Goal: Task Accomplishment & Management: Complete application form

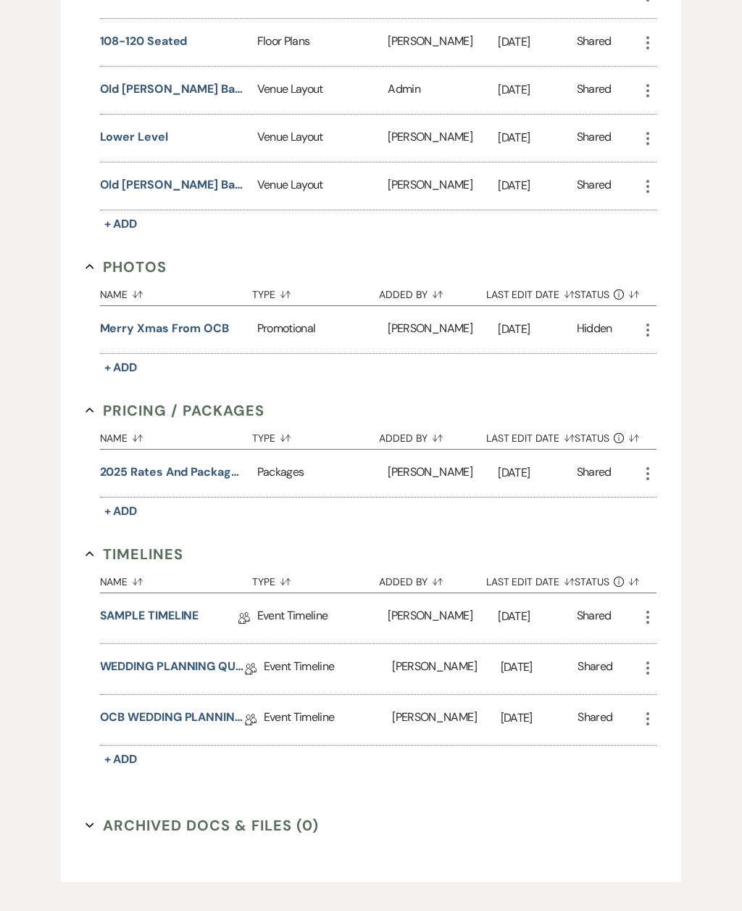
scroll to position [684, 0]
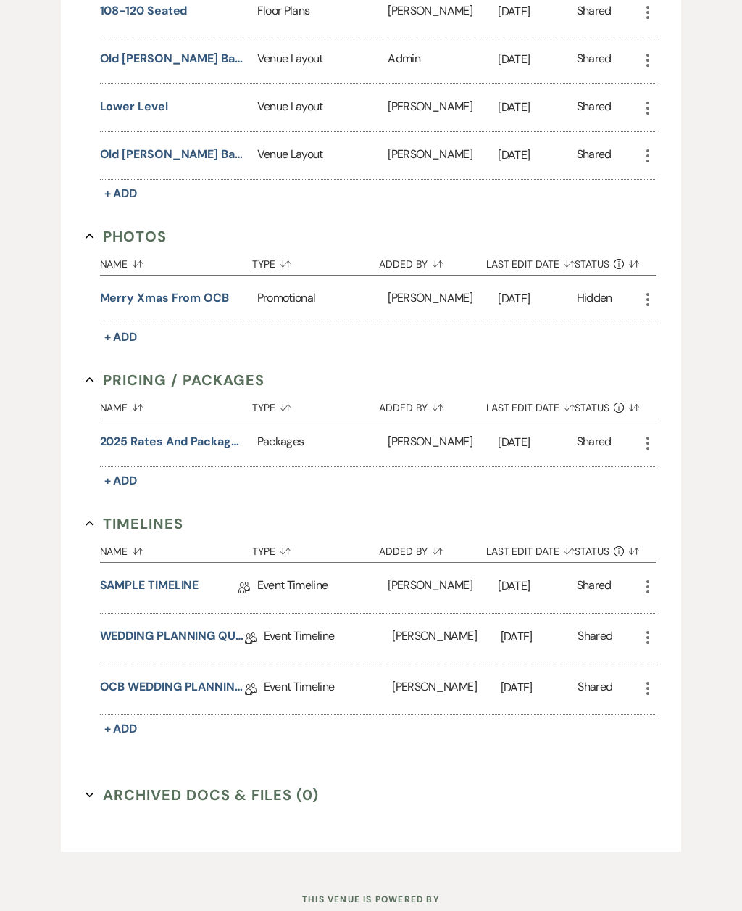
click at [181, 681] on link "OCB WEDDING PLANNING QUESTIONNAIRE" at bounding box center [172, 690] width 145 height 22
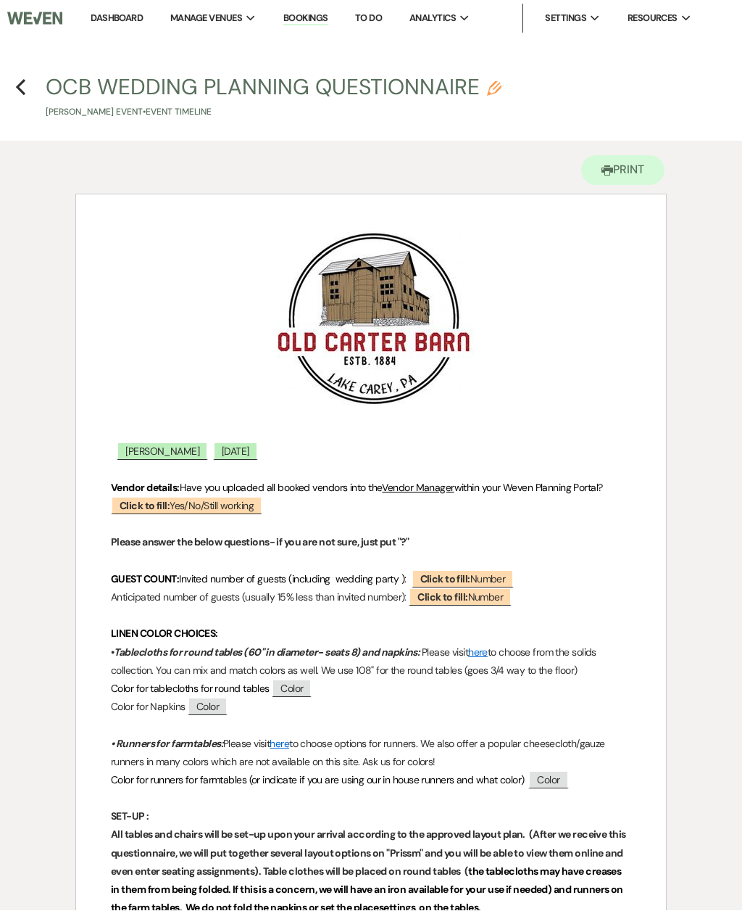
scroll to position [1, 0]
click at [468, 598] on b "Click to fill:" at bounding box center [443, 596] width 50 height 13
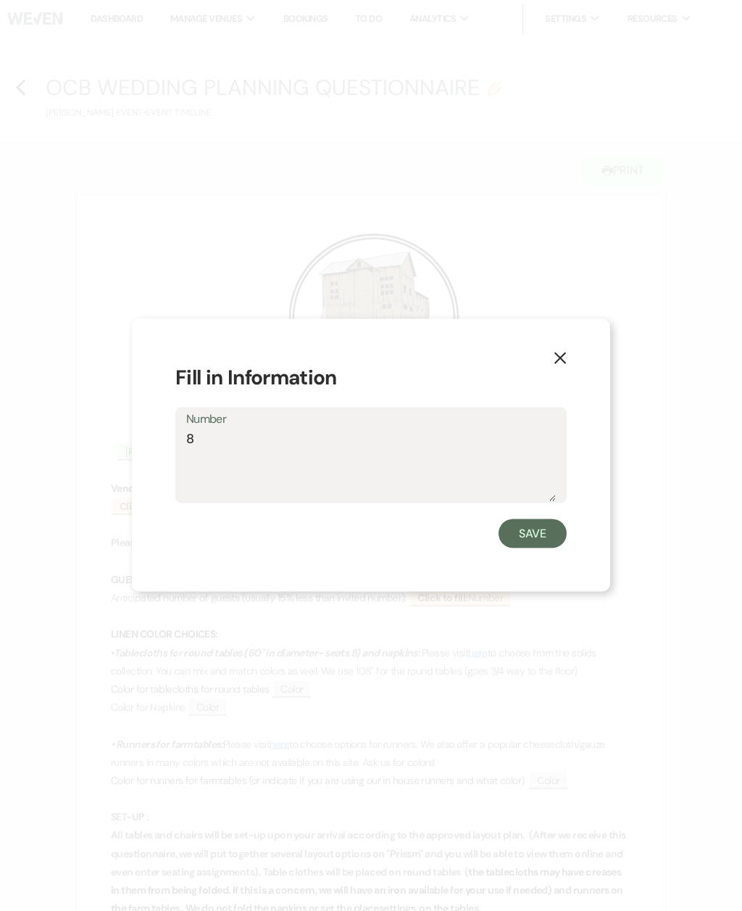
type textarea "84"
click at [536, 541] on button "Save" at bounding box center [533, 533] width 68 height 29
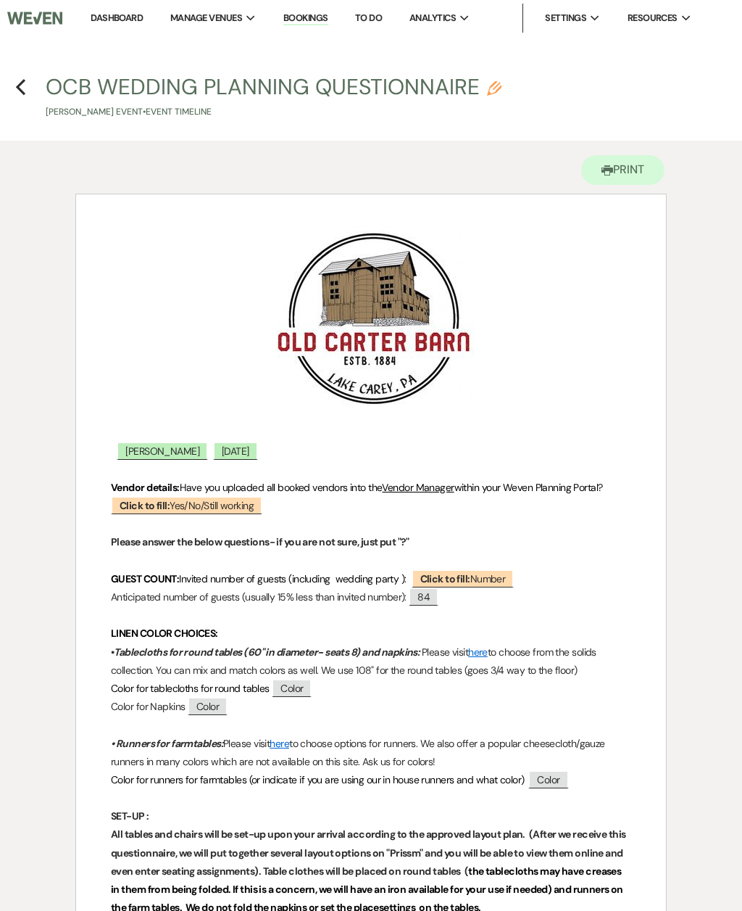
click at [24, 80] on use "button" at bounding box center [20, 87] width 9 height 16
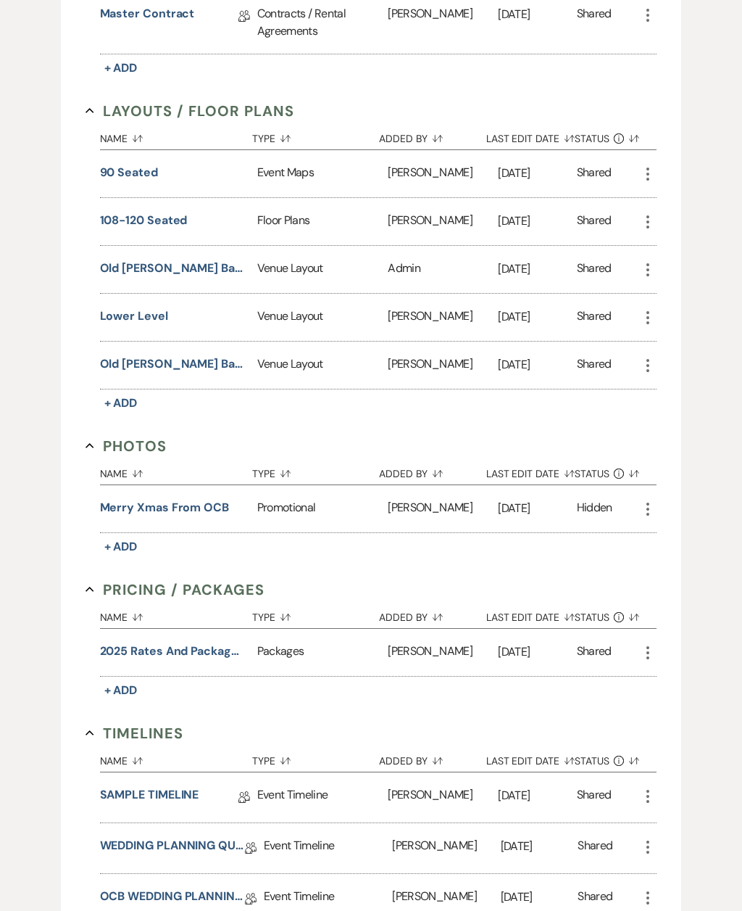
click at [153, 174] on button "90 seated" at bounding box center [129, 173] width 58 height 17
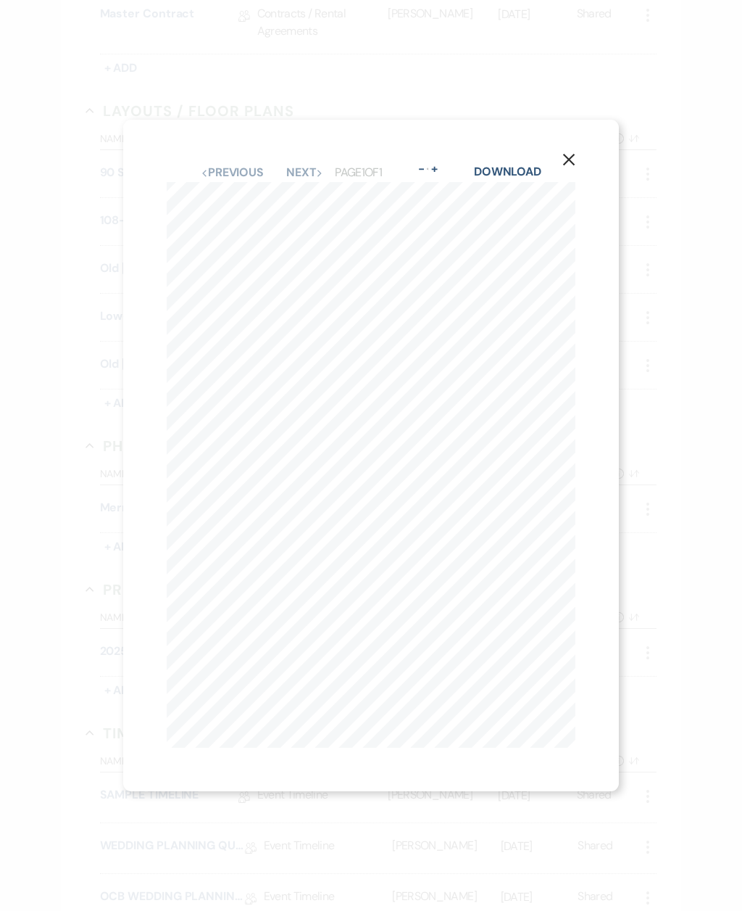
scroll to position [0, 171]
click at [572, 154] on icon "X" at bounding box center [569, 159] width 13 height 13
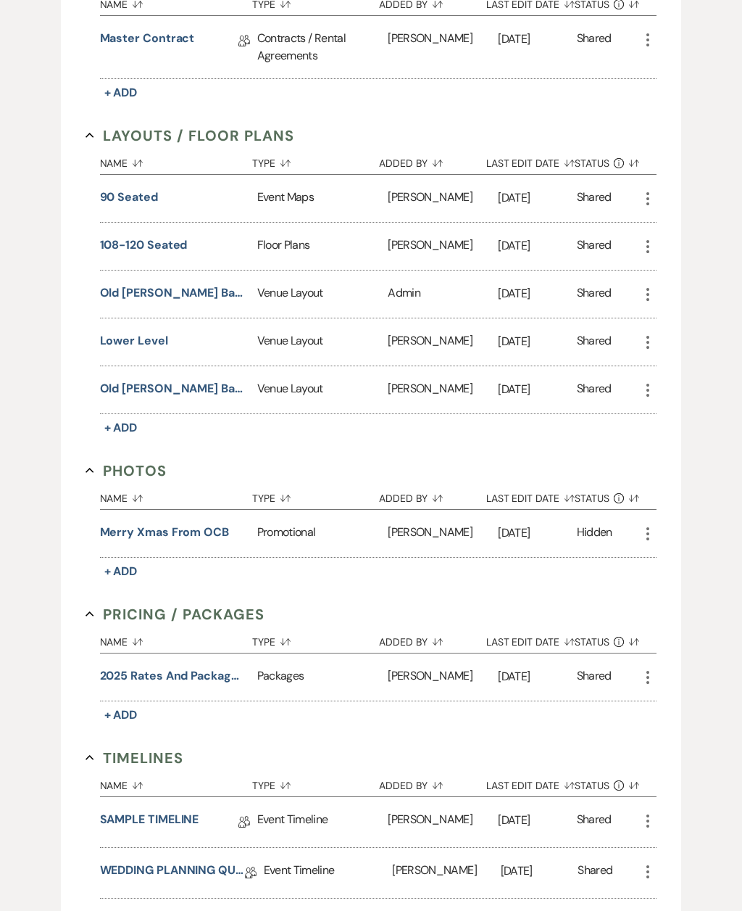
scroll to position [449, 0]
click at [200, 242] on div "108-120 seated" at bounding box center [178, 245] width 157 height 17
click at [154, 248] on button "108-120 seated" at bounding box center [144, 245] width 88 height 17
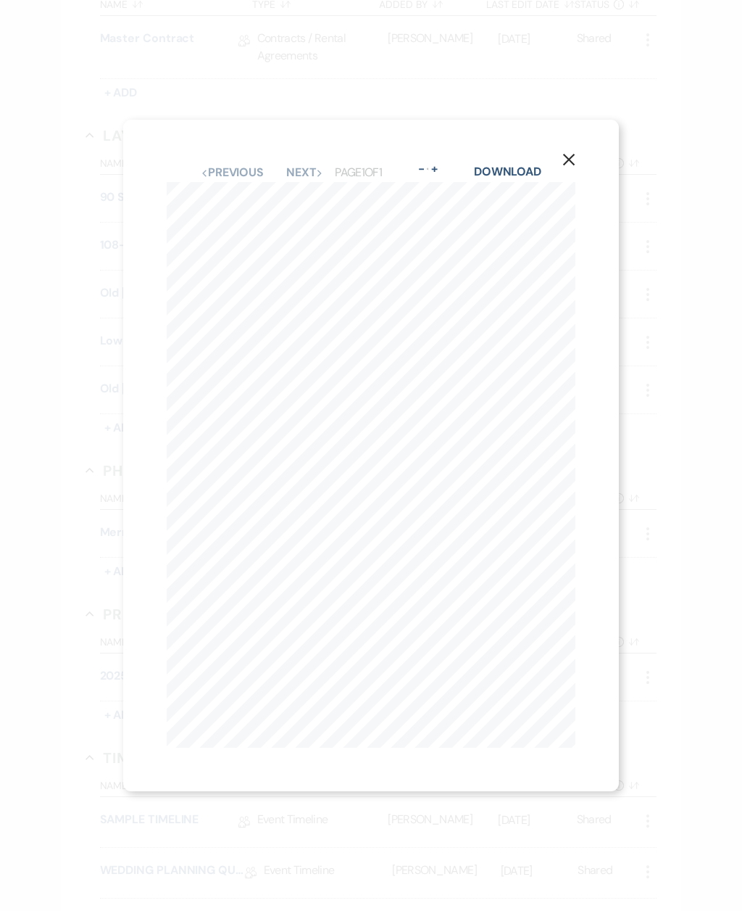
click at [572, 166] on icon "X" at bounding box center [569, 159] width 13 height 13
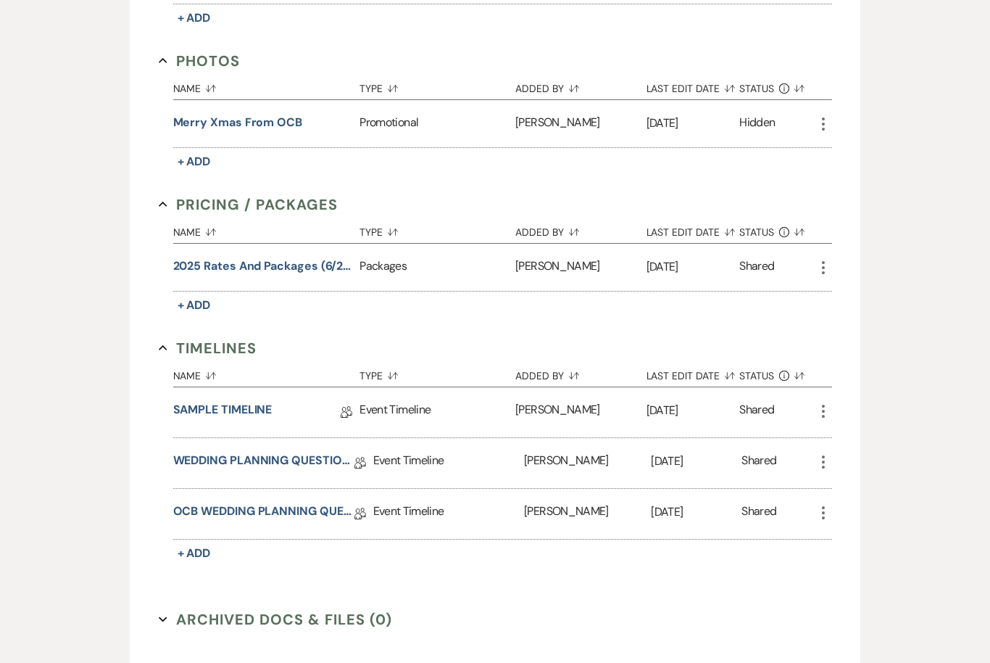
scroll to position [851, 0]
click at [304, 518] on link "OCB WEDDING PLANNING QUESTIONNAIRE" at bounding box center [263, 514] width 181 height 22
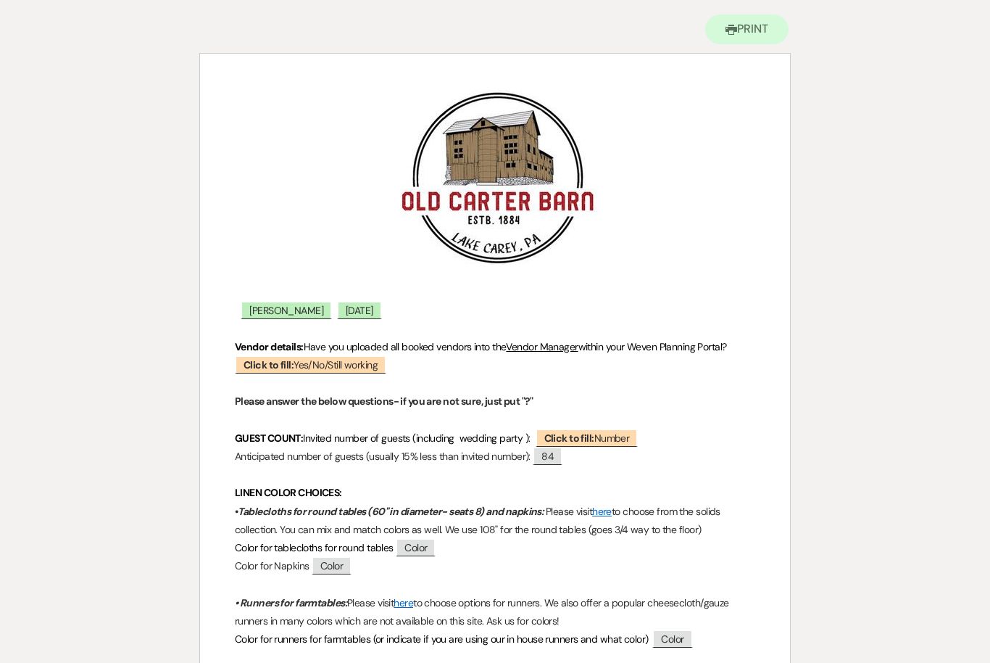
scroll to position [141, 0]
click at [429, 547] on span "Color" at bounding box center [416, 547] width 40 height 18
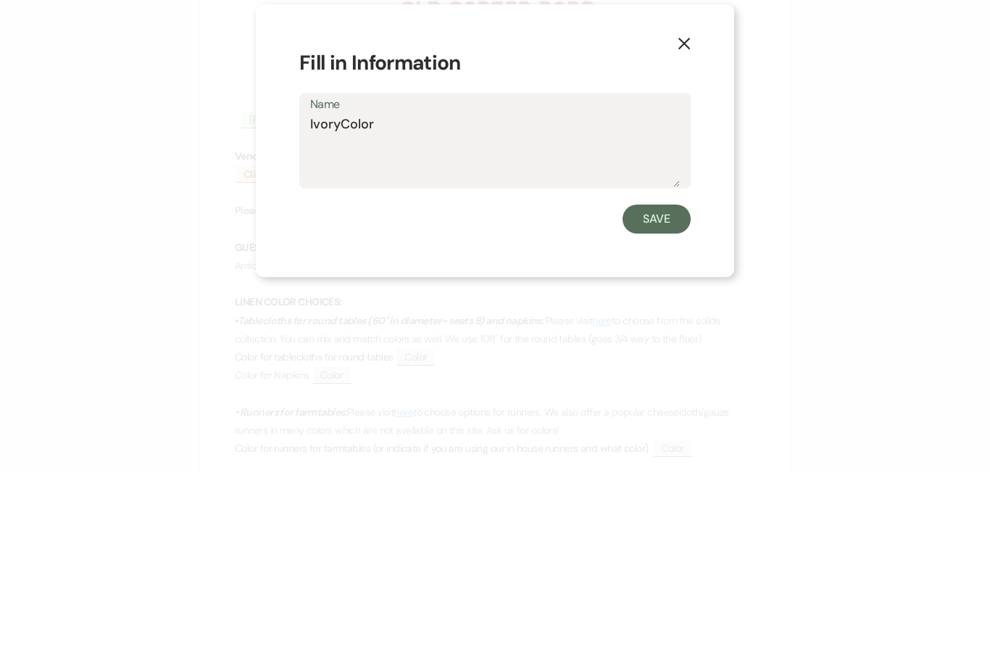
click at [393, 305] on textarea "IvoryColor" at bounding box center [495, 341] width 370 height 72
type textarea "Ivory"
click at [660, 395] on button "Save" at bounding box center [657, 409] width 68 height 29
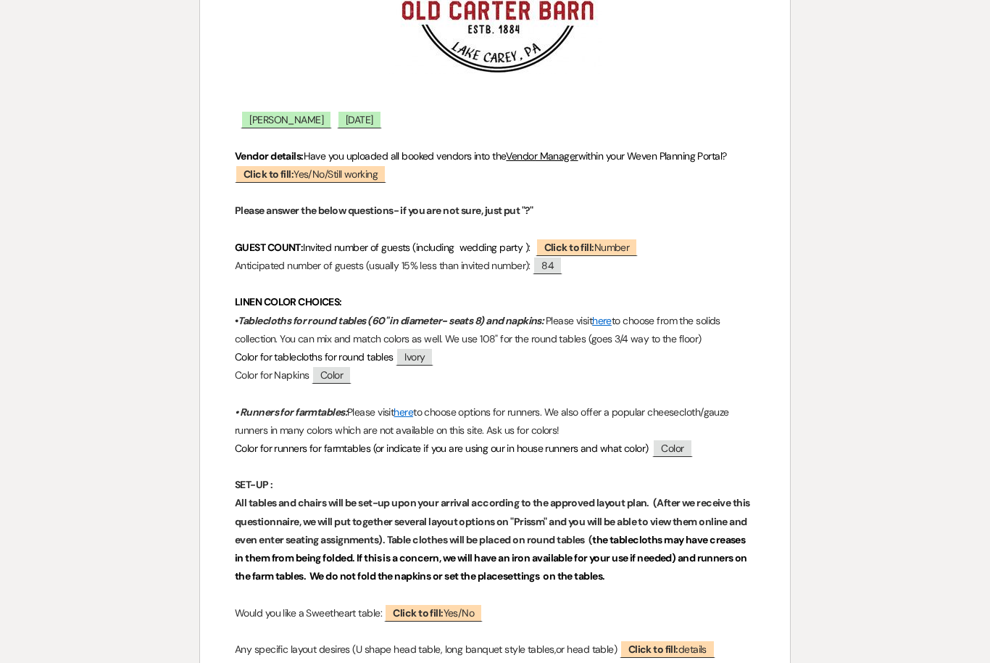
click at [341, 374] on span "Color" at bounding box center [332, 374] width 40 height 18
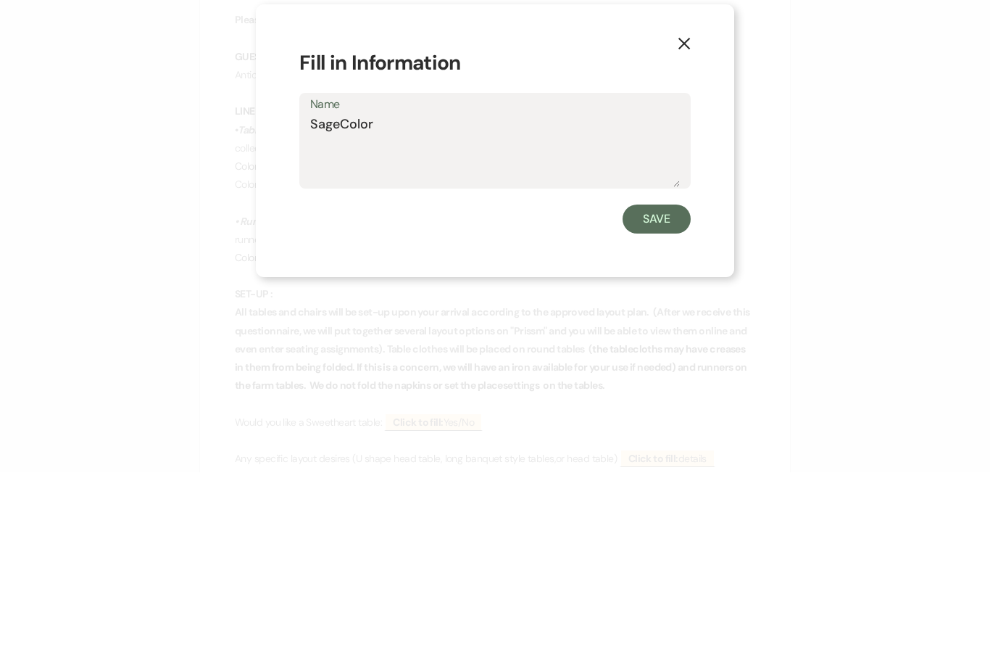
click at [397, 305] on textarea "SageColor" at bounding box center [495, 341] width 370 height 72
type textarea "Sage"
click at [660, 395] on button "Save" at bounding box center [657, 409] width 68 height 29
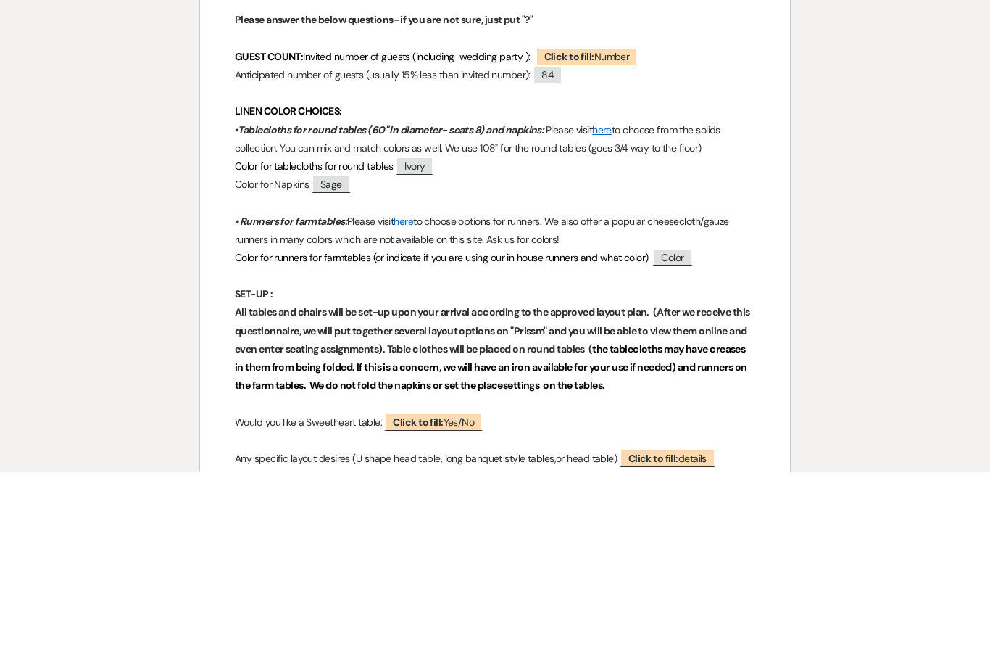
scroll to position [523, 0]
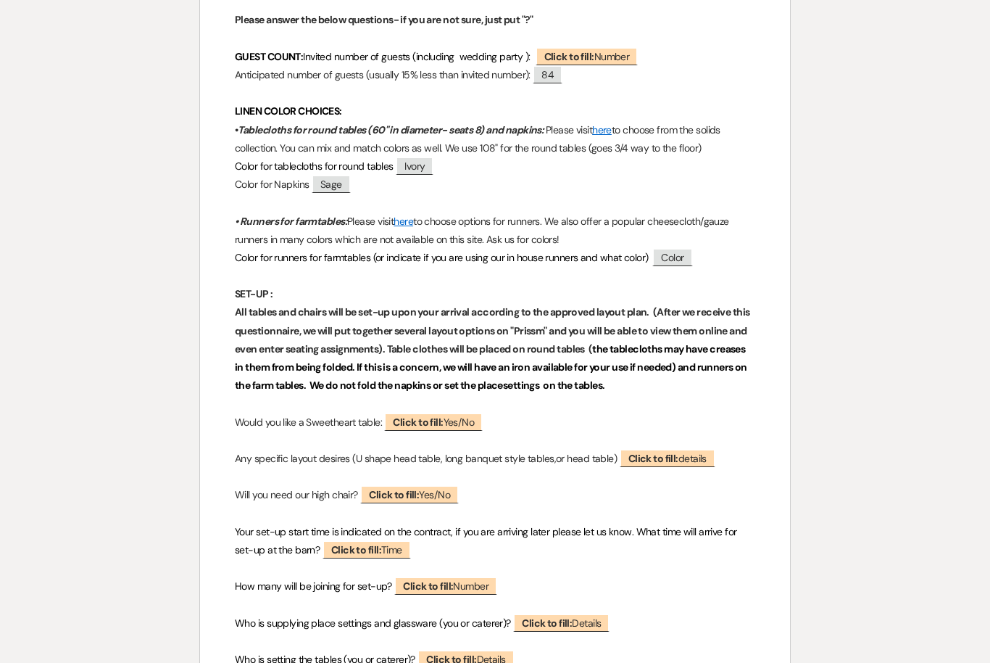
click at [681, 262] on span "Color" at bounding box center [672, 257] width 40 height 18
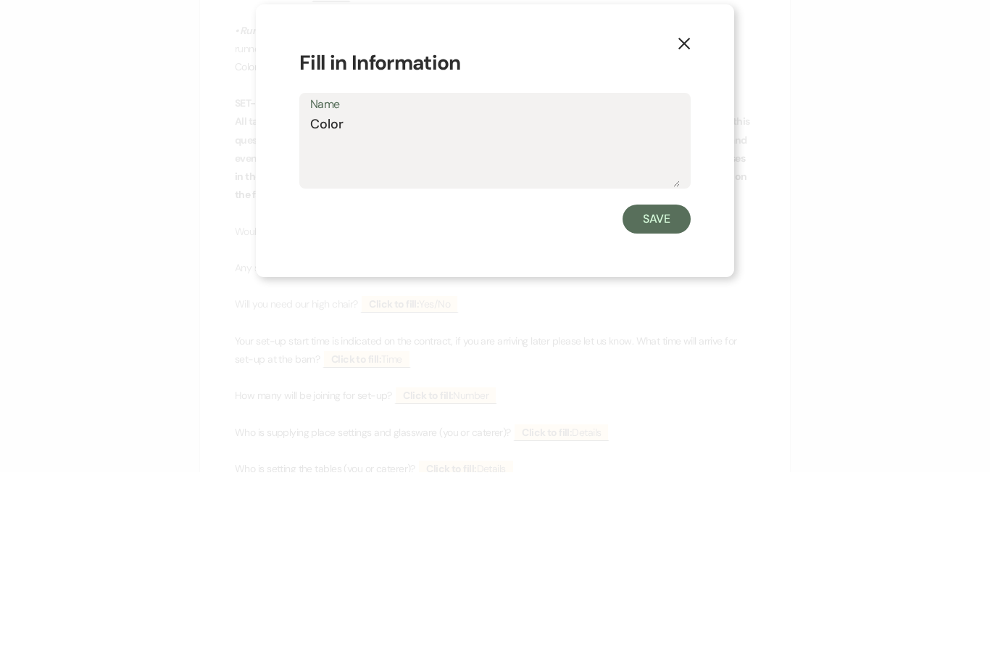
click at [355, 305] on textarea "Color" at bounding box center [495, 341] width 370 height 72
type textarea "C"
type textarea "Sage"
click at [669, 395] on button "Save" at bounding box center [657, 409] width 68 height 29
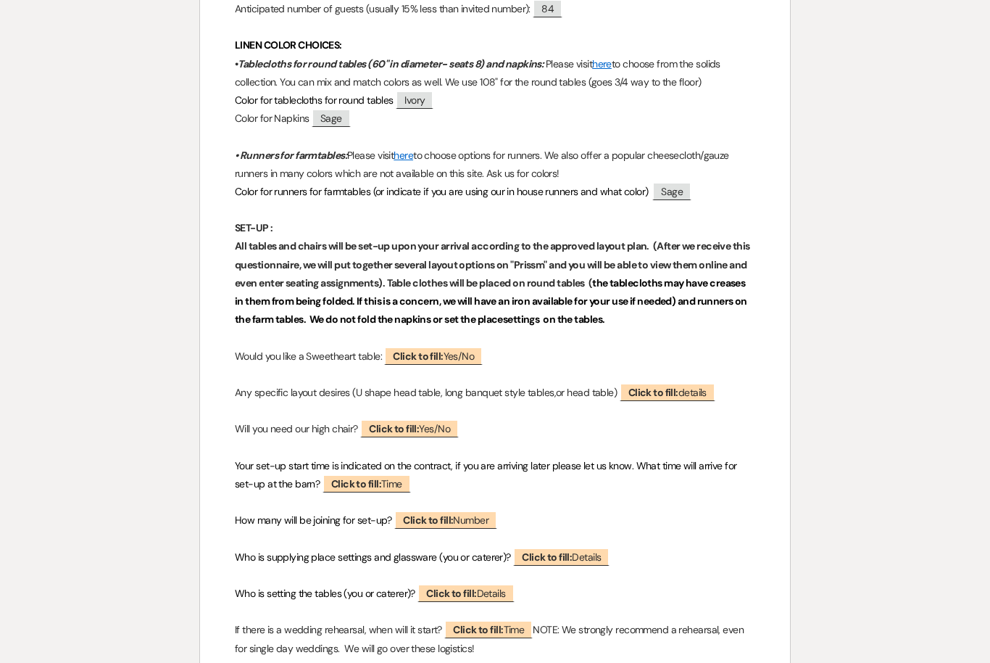
scroll to position [584, 0]
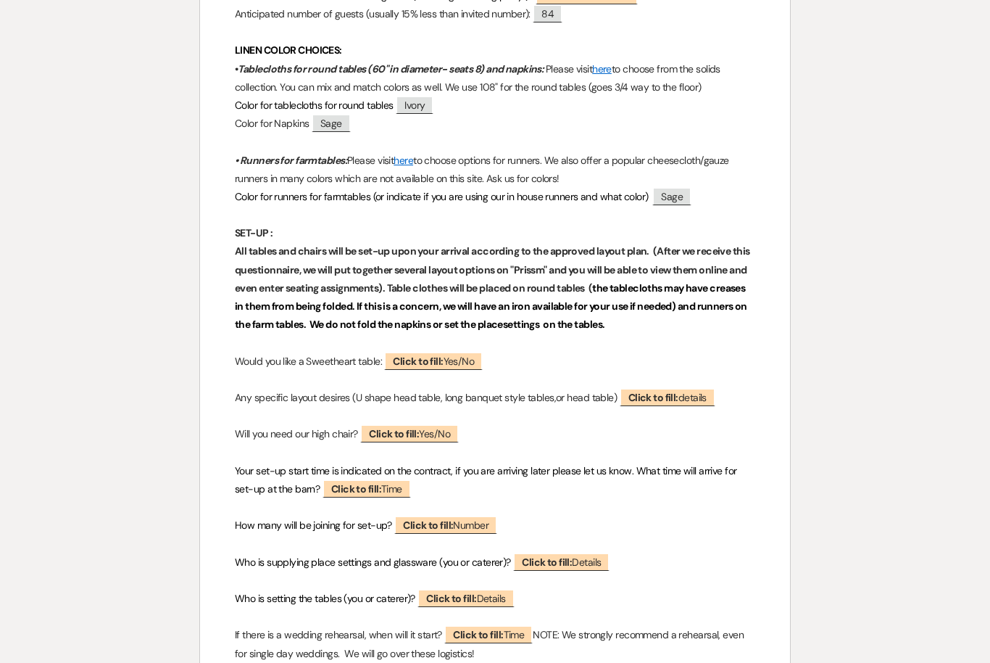
click at [330, 123] on span "Sage" at bounding box center [331, 123] width 39 height 18
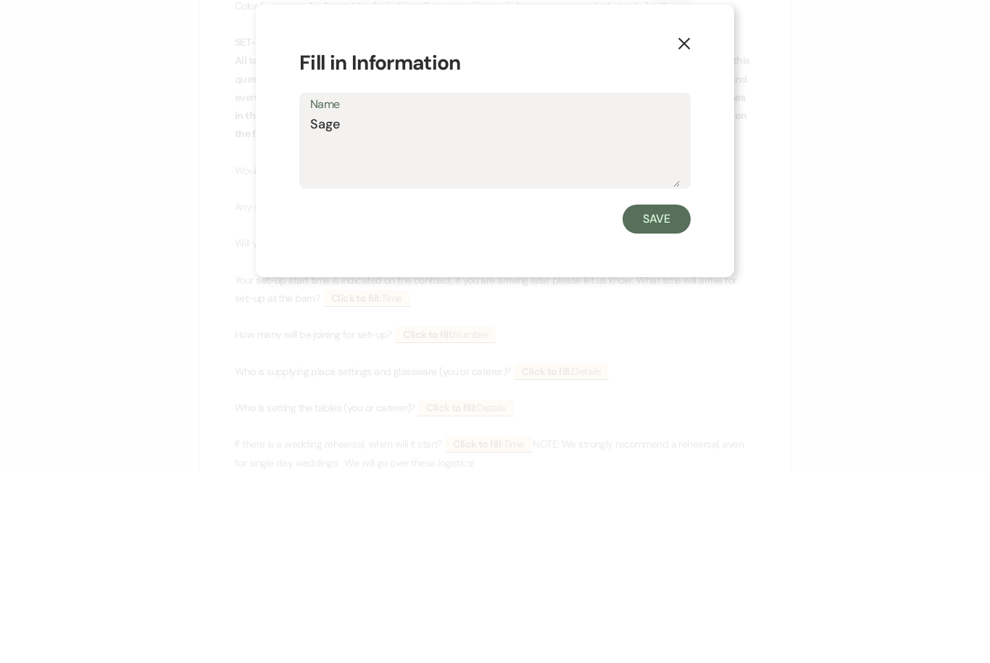
click at [385, 305] on textarea "Sage" at bounding box center [495, 341] width 370 height 72
type textarea "Sage on rounds ivory on farmtables"
click at [662, 395] on button "Save" at bounding box center [657, 409] width 68 height 29
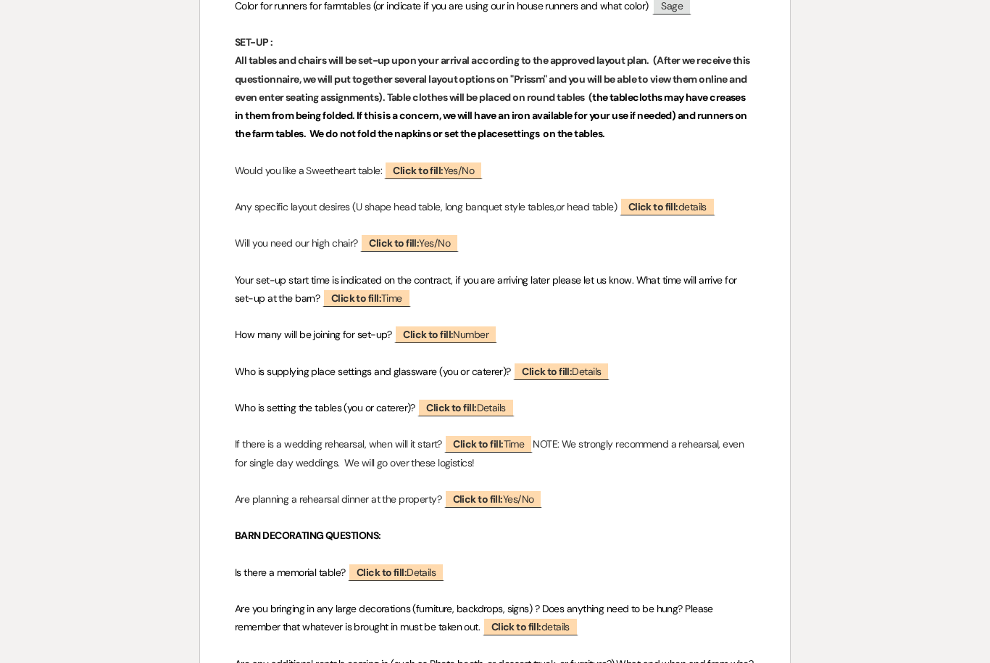
click at [454, 169] on span "Click to fill: Yes/No" at bounding box center [433, 170] width 99 height 18
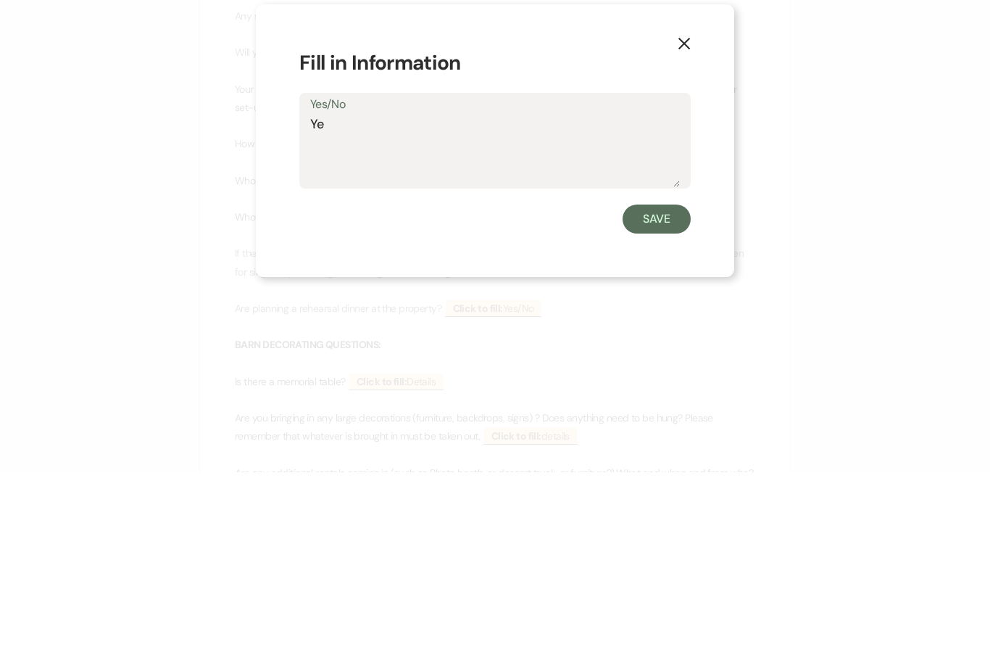
type textarea "Yes"
click at [658, 395] on button "Save" at bounding box center [657, 409] width 68 height 29
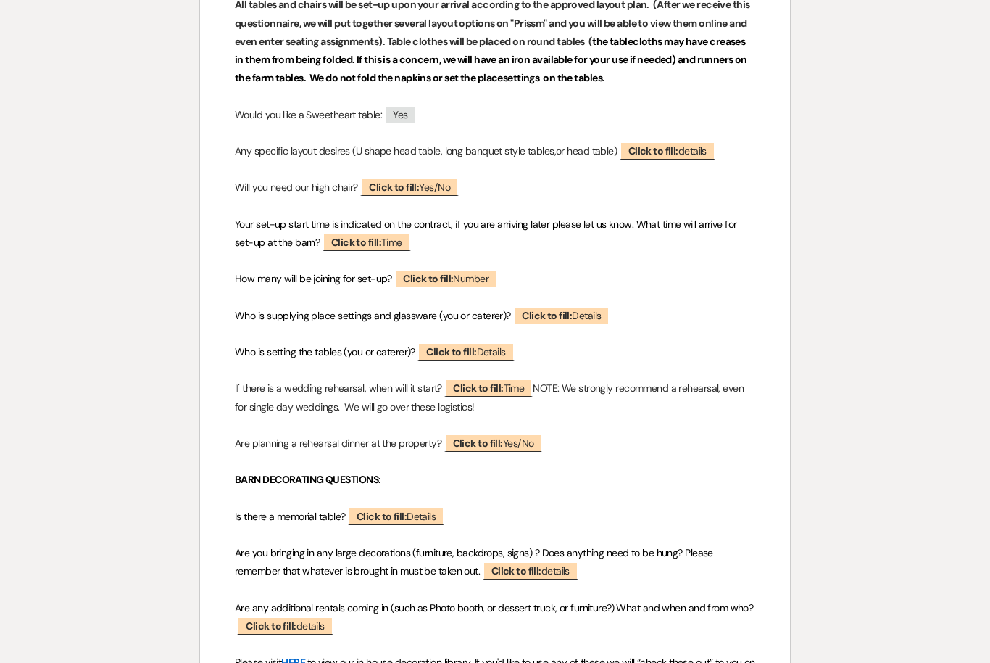
scroll to position [829, 0]
click at [674, 154] on b "Click to fill:" at bounding box center [654, 151] width 50 height 13
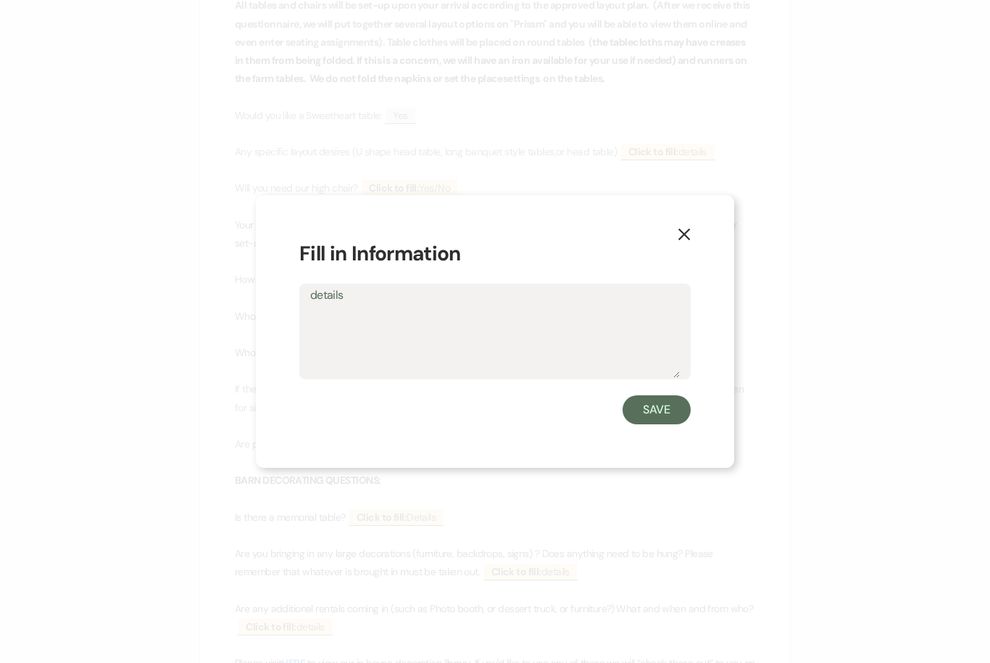
scroll to position [829, 0]
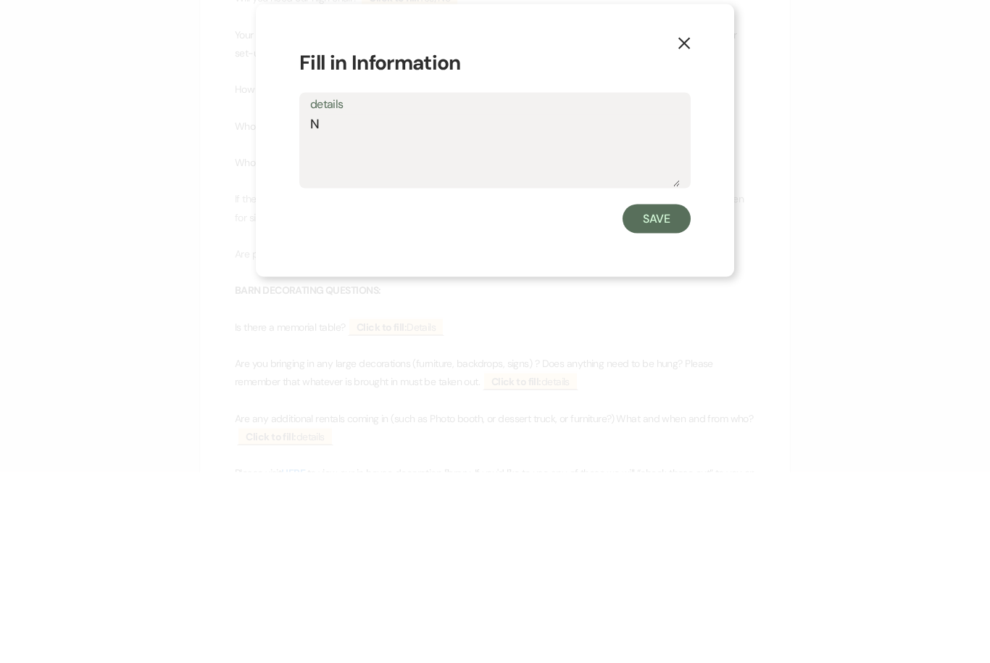
type textarea "N0"
click at [666, 395] on button "Save" at bounding box center [657, 409] width 68 height 29
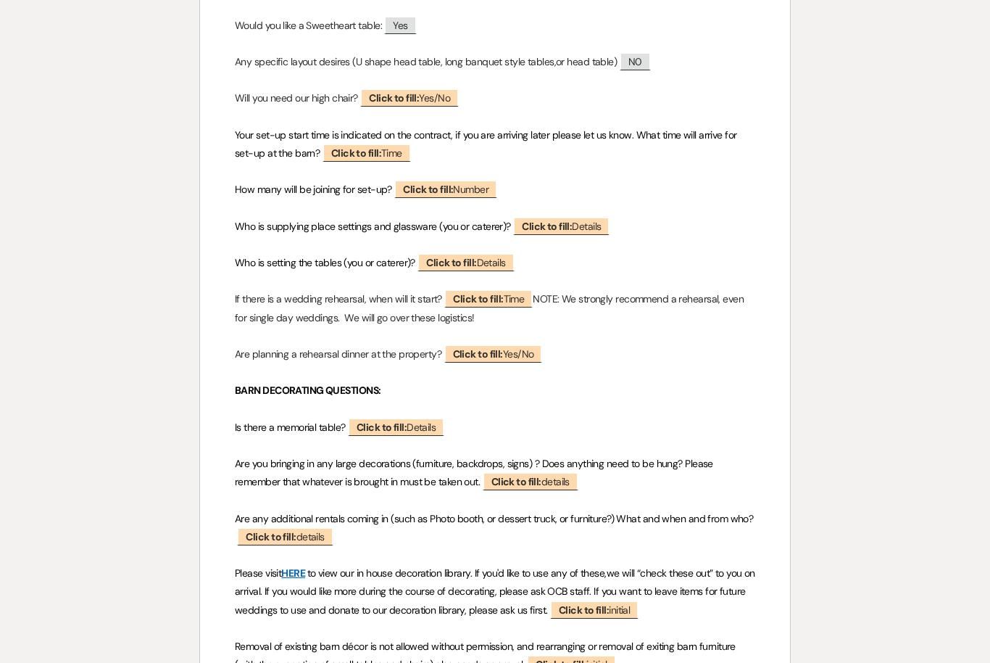
scroll to position [919, 0]
click at [419, 102] on span "Click to fill: Yes/No" at bounding box center [409, 98] width 99 height 18
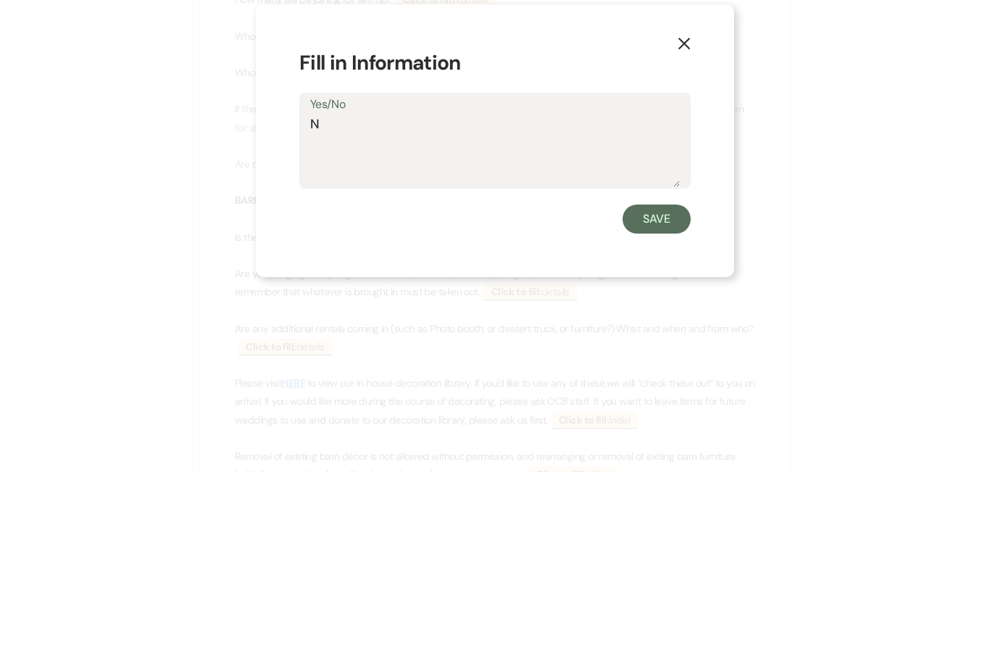
type textarea "No"
click at [656, 395] on button "Save" at bounding box center [657, 409] width 68 height 29
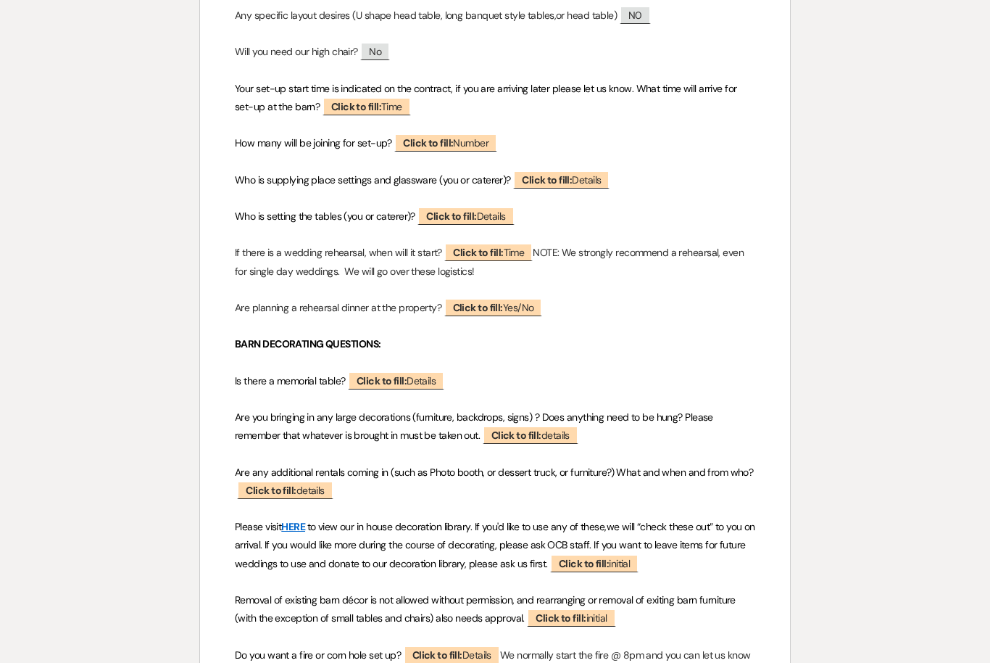
scroll to position [965, 0]
click at [394, 104] on span "Click to fill: Time" at bounding box center [367, 107] width 88 height 18
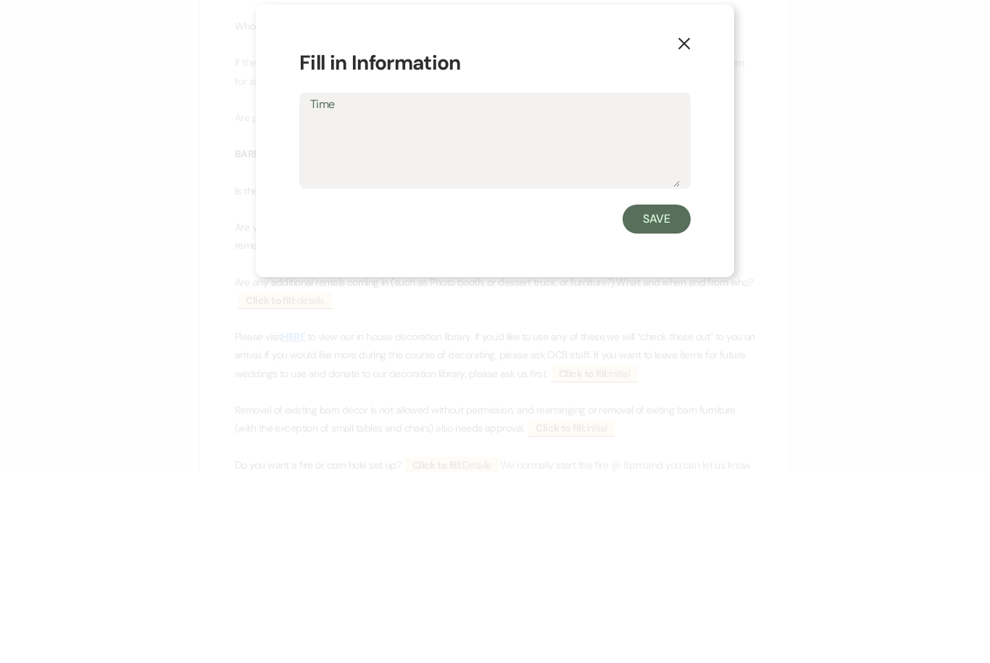
click at [687, 195] on button "X" at bounding box center [684, 234] width 100 height 78
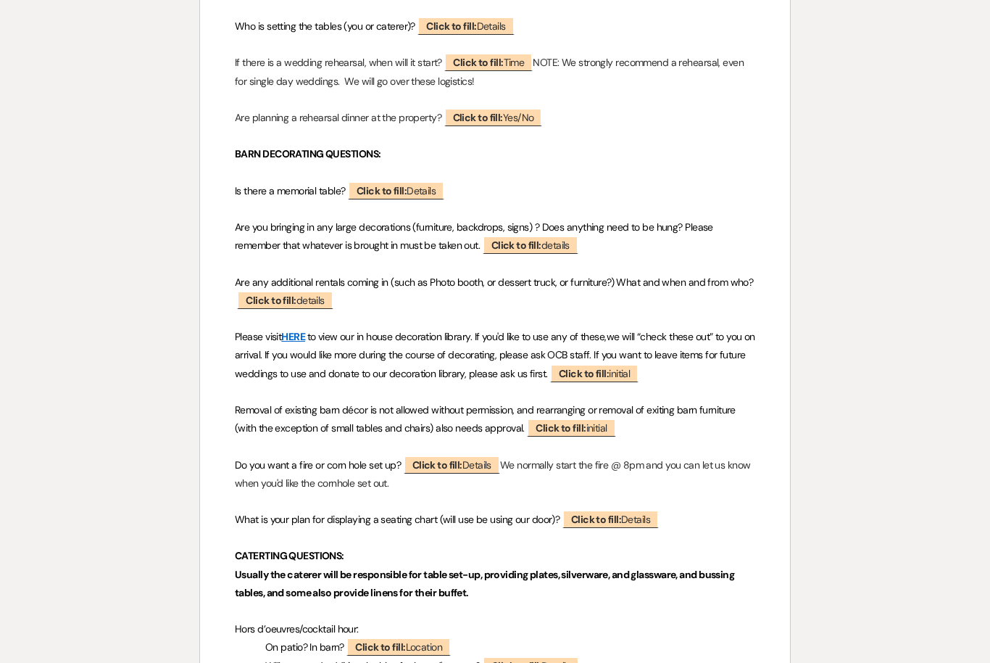
click at [545, 237] on span "Click to fill: details" at bounding box center [531, 245] width 96 height 18
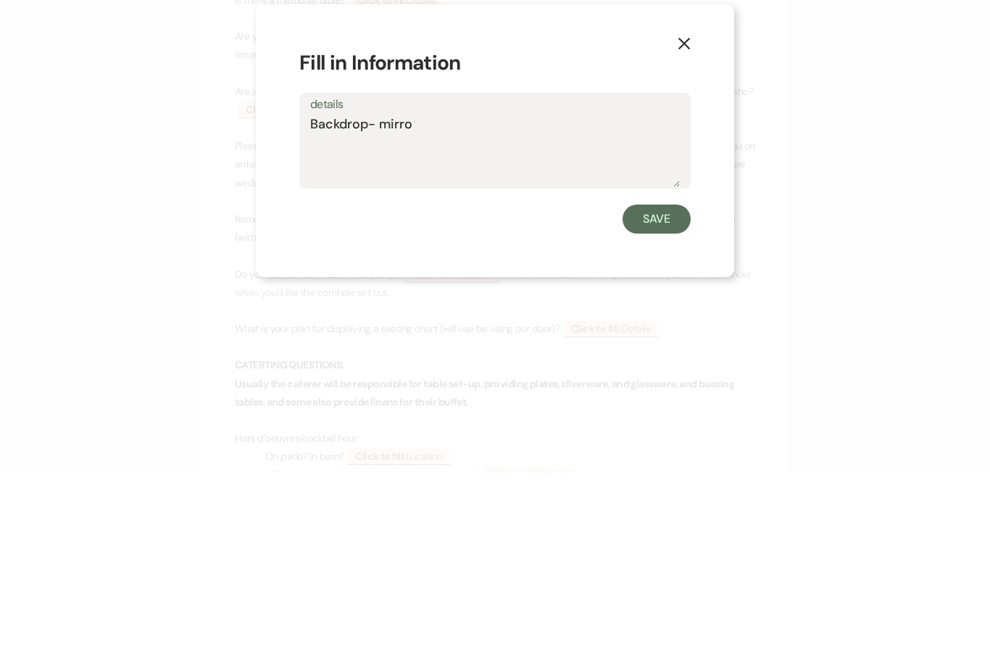
type textarea "Backdrop- mirror"
click at [661, 395] on button "Save" at bounding box center [657, 409] width 68 height 29
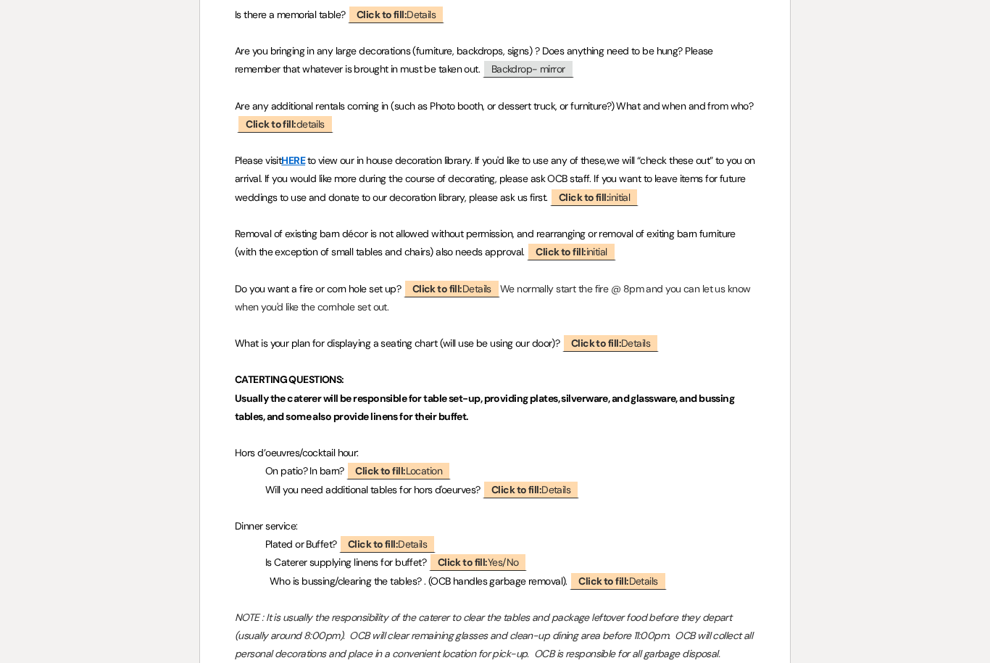
scroll to position [1331, 0]
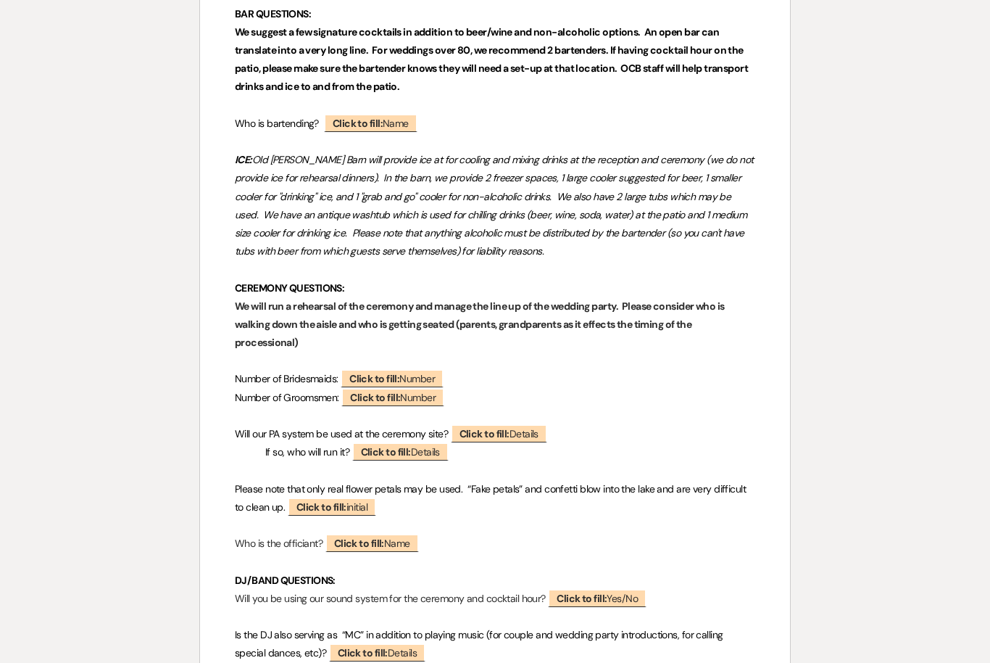
click at [420, 369] on span "Click to fill: Number" at bounding box center [392, 378] width 103 height 18
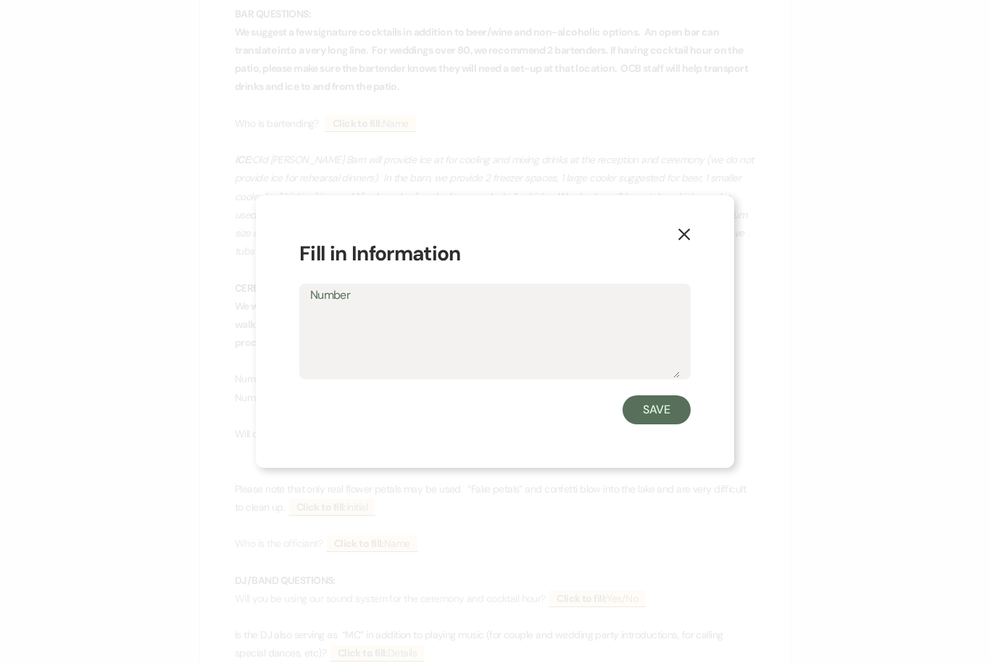
scroll to position [2208, 0]
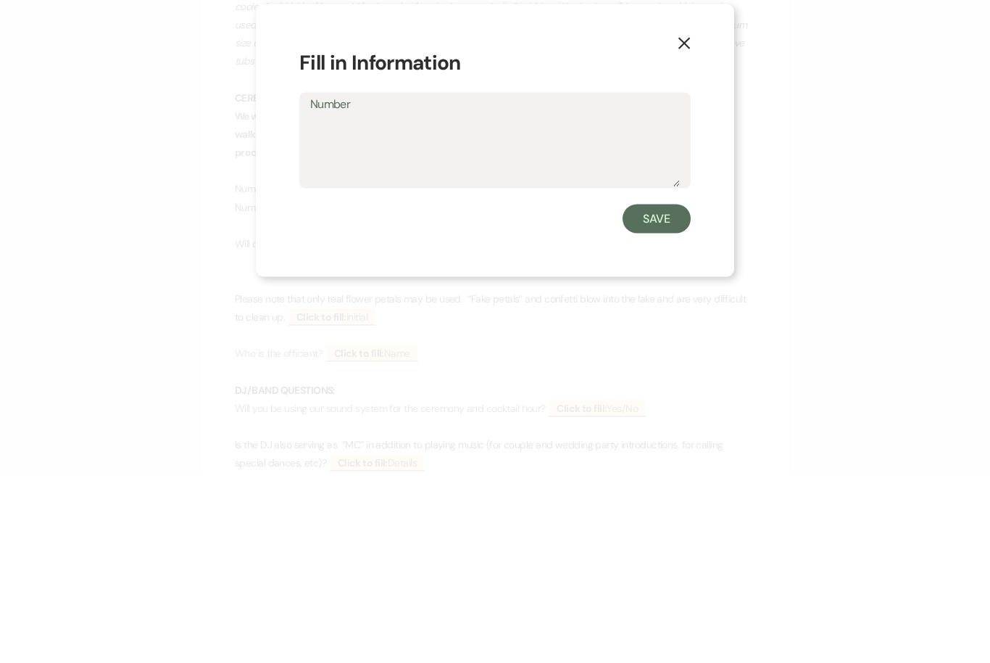
type textarea "3"
click at [666, 395] on button "Save" at bounding box center [657, 409] width 68 height 29
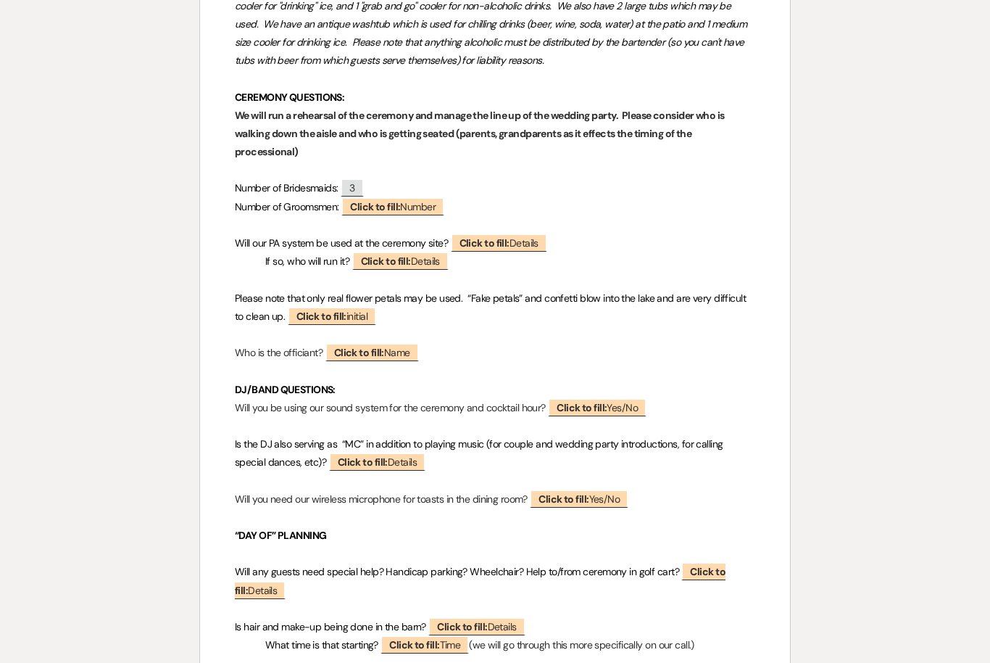
click at [424, 197] on span "Click to fill: Number" at bounding box center [392, 206] width 103 height 18
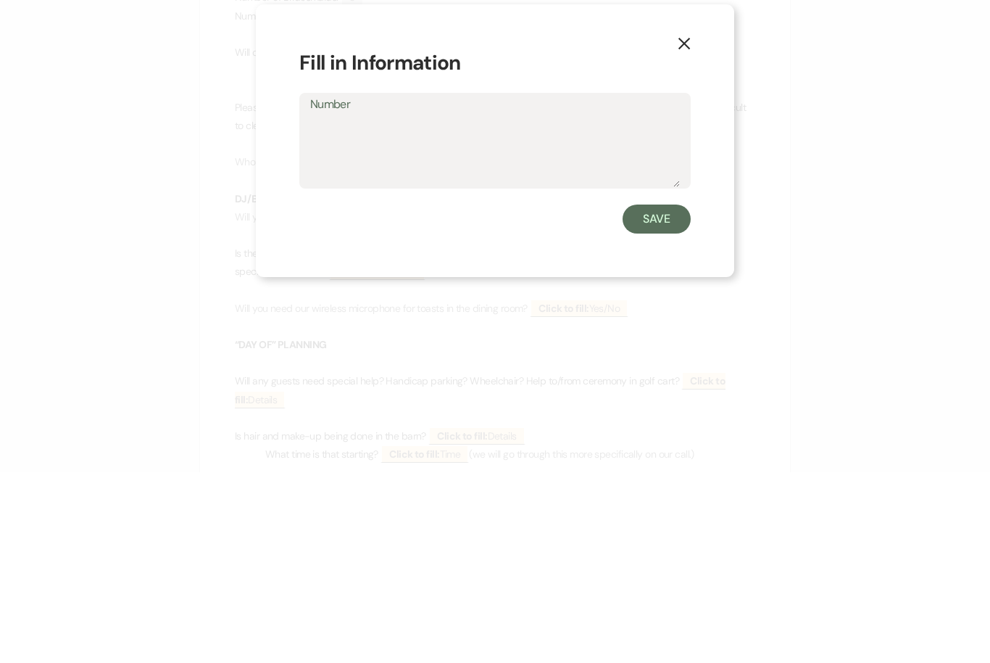
type textarea "3"
click at [658, 395] on button "Save" at bounding box center [657, 409] width 68 height 29
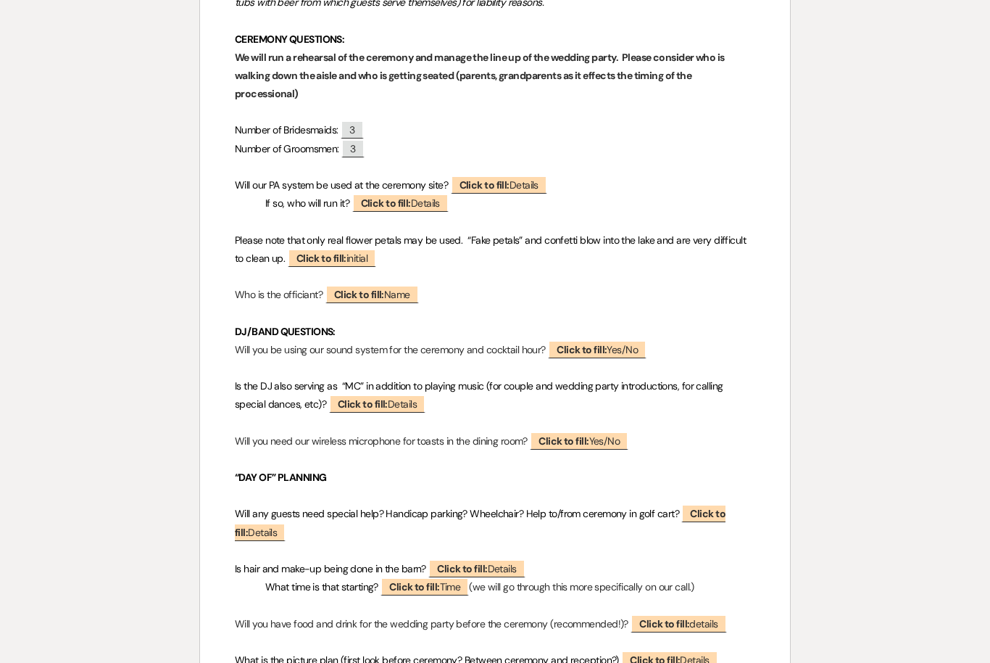
scroll to position [2458, 0]
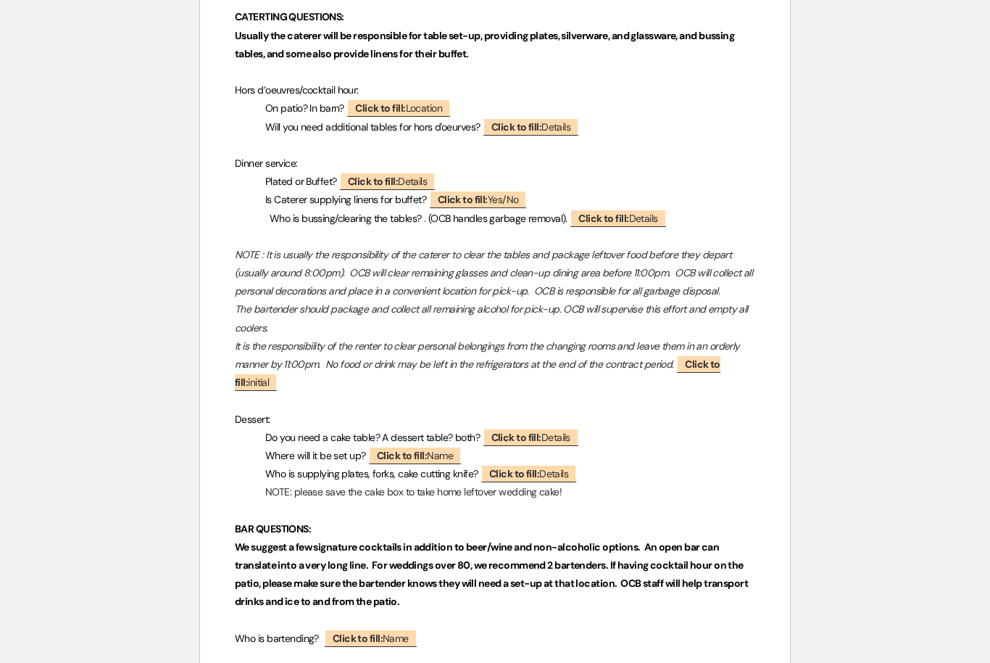
click at [397, 172] on span "Click to fill: Details" at bounding box center [387, 181] width 96 height 18
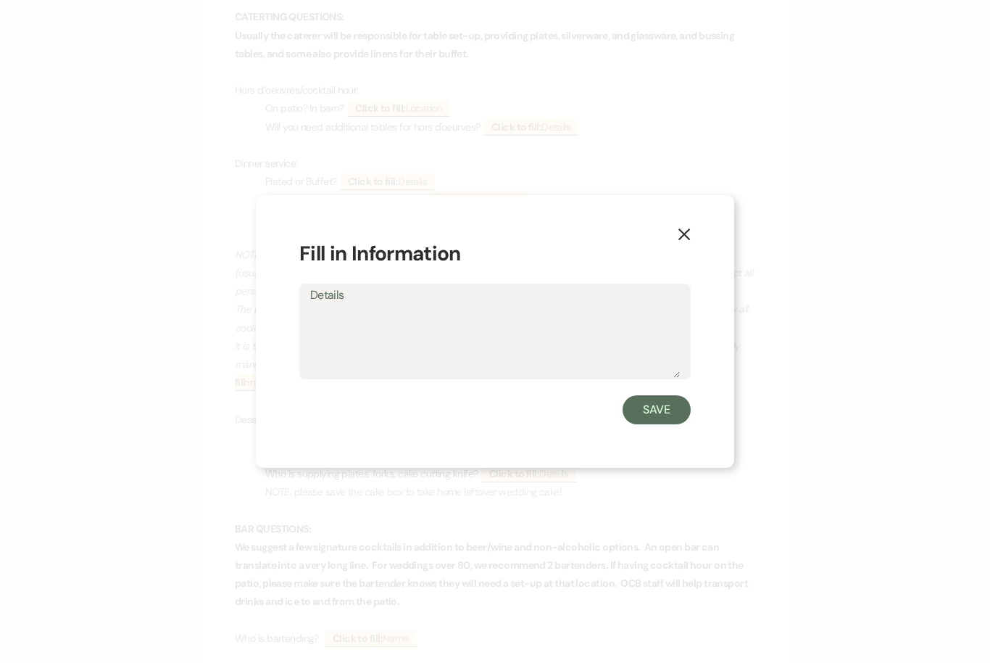
scroll to position [1694, 0]
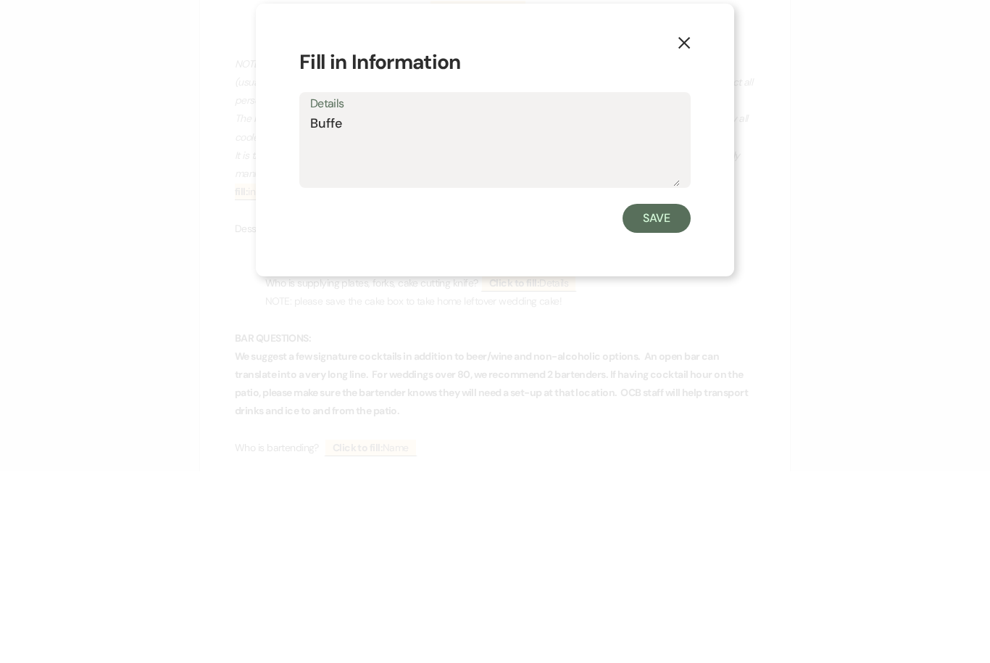
type textarea "Buffet"
click at [668, 395] on button "Save" at bounding box center [657, 409] width 68 height 29
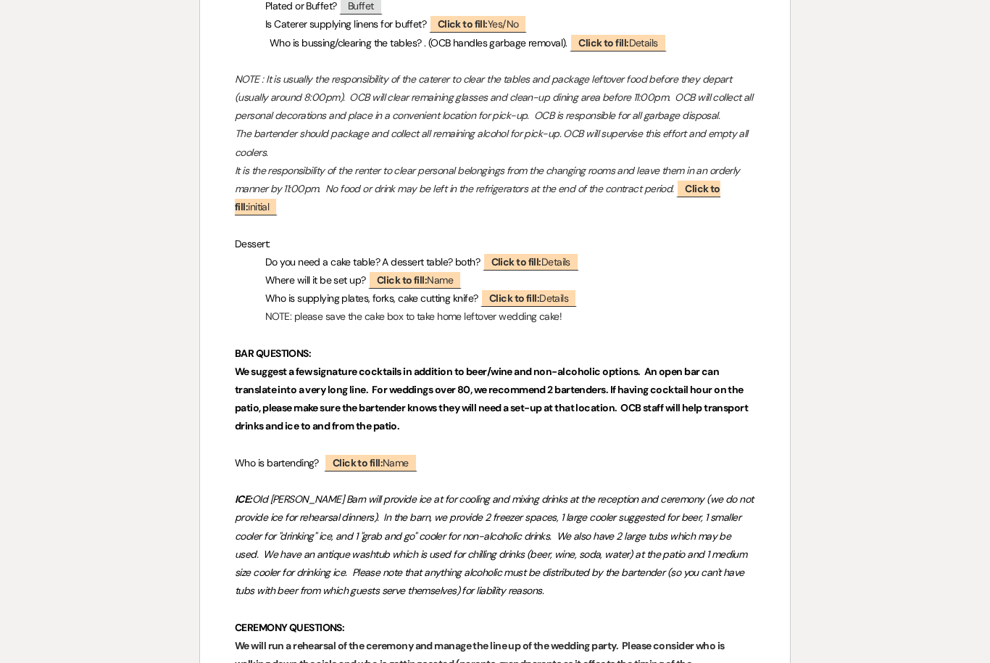
scroll to position [1864, 0]
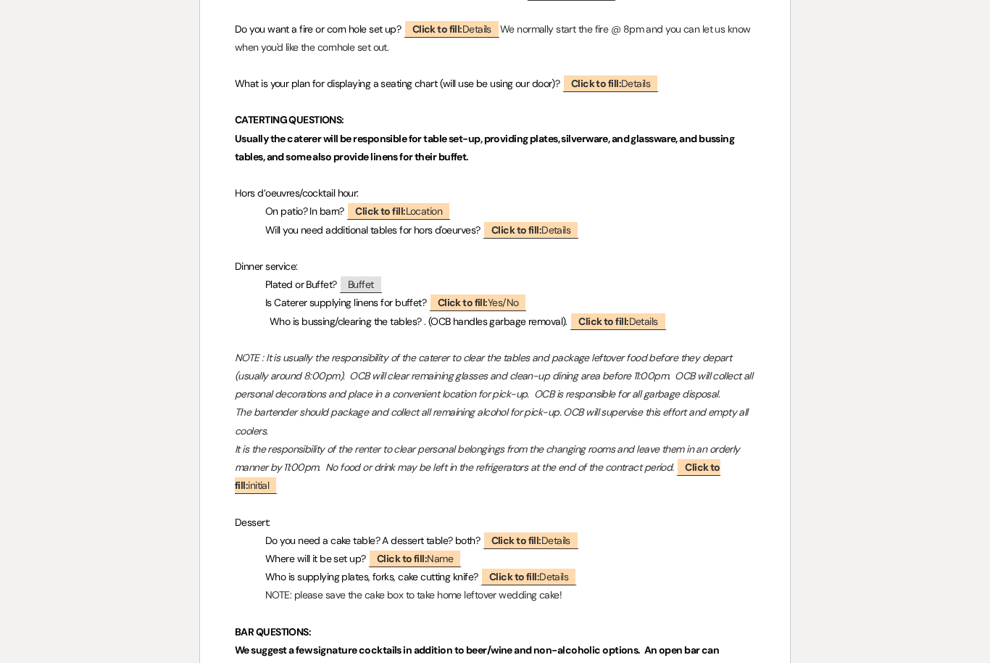
click at [376, 275] on span "Buffet" at bounding box center [360, 284] width 43 height 18
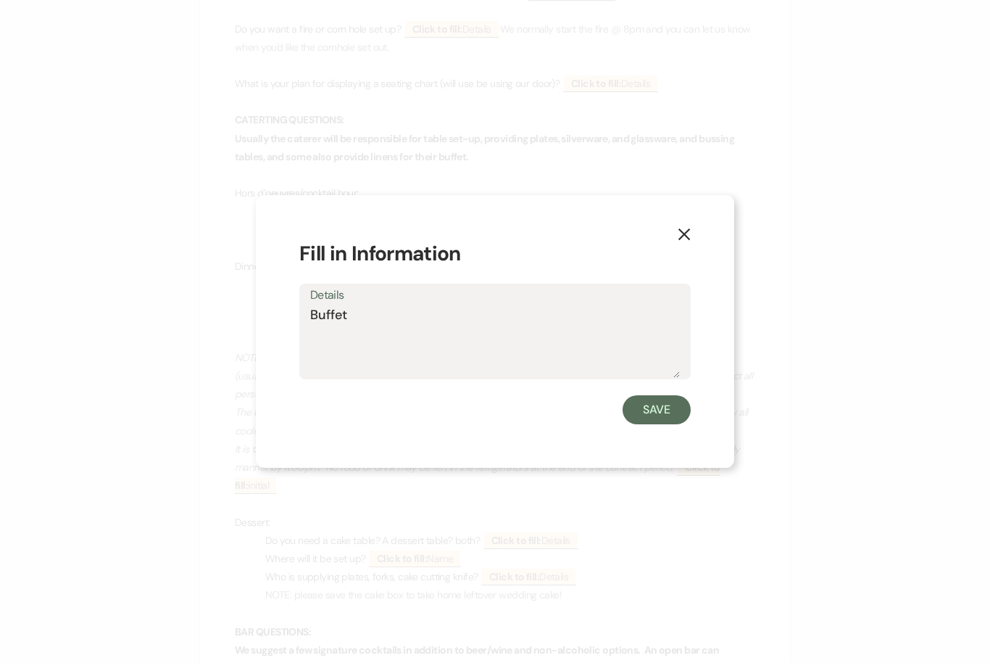
scroll to position [1591, 0]
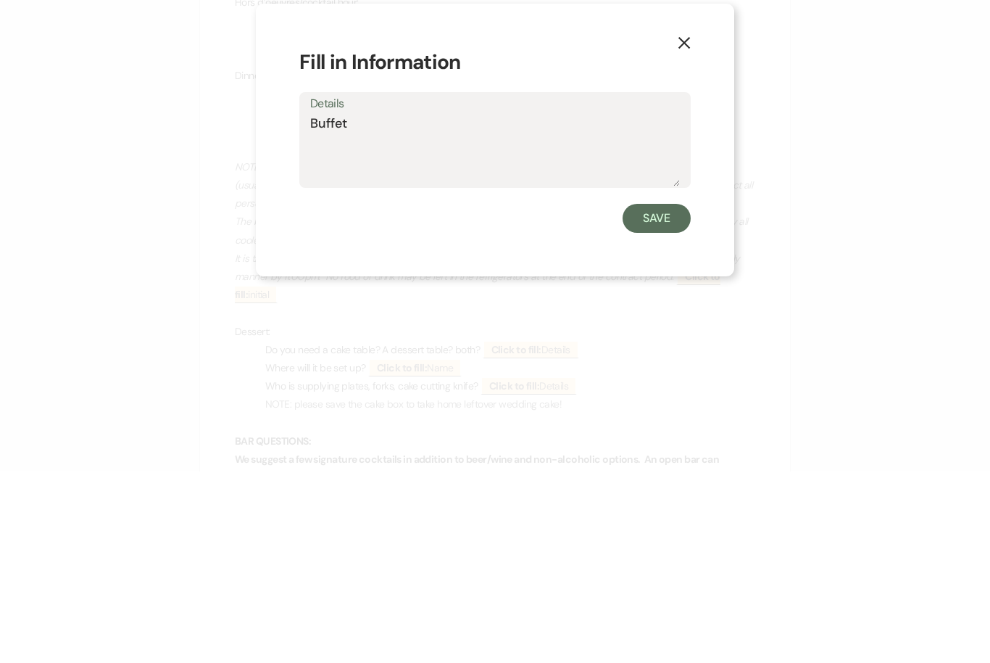
click at [391, 305] on textarea "Buffet" at bounding box center [495, 341] width 370 height 72
type textarea "B"
type textarea "Plated"
click at [664, 395] on button "Save" at bounding box center [657, 409] width 68 height 29
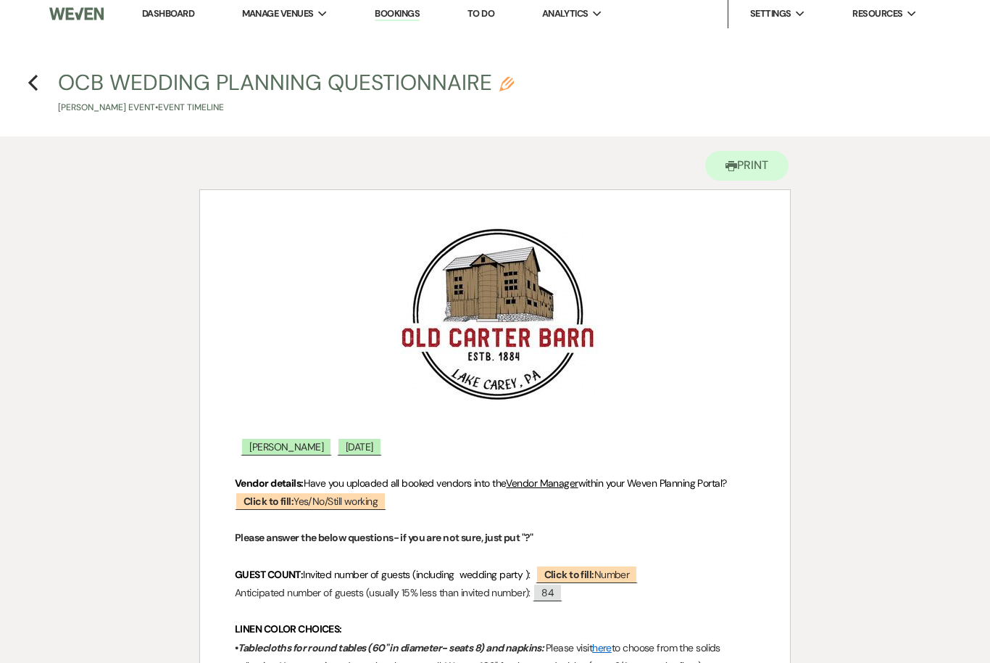
scroll to position [0, 0]
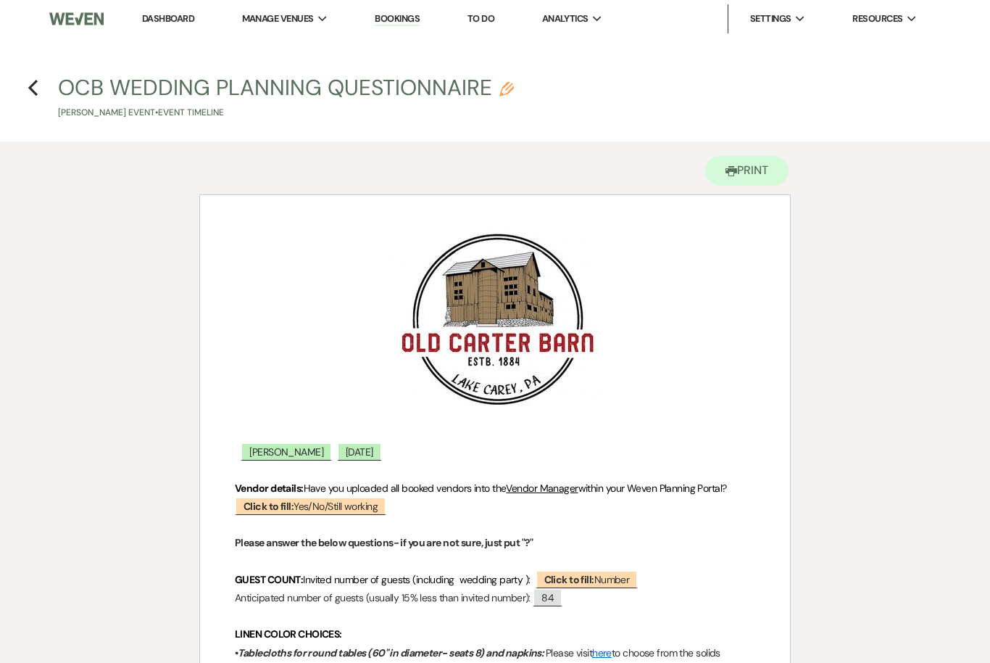
click at [30, 83] on icon "Previous" at bounding box center [33, 87] width 11 height 17
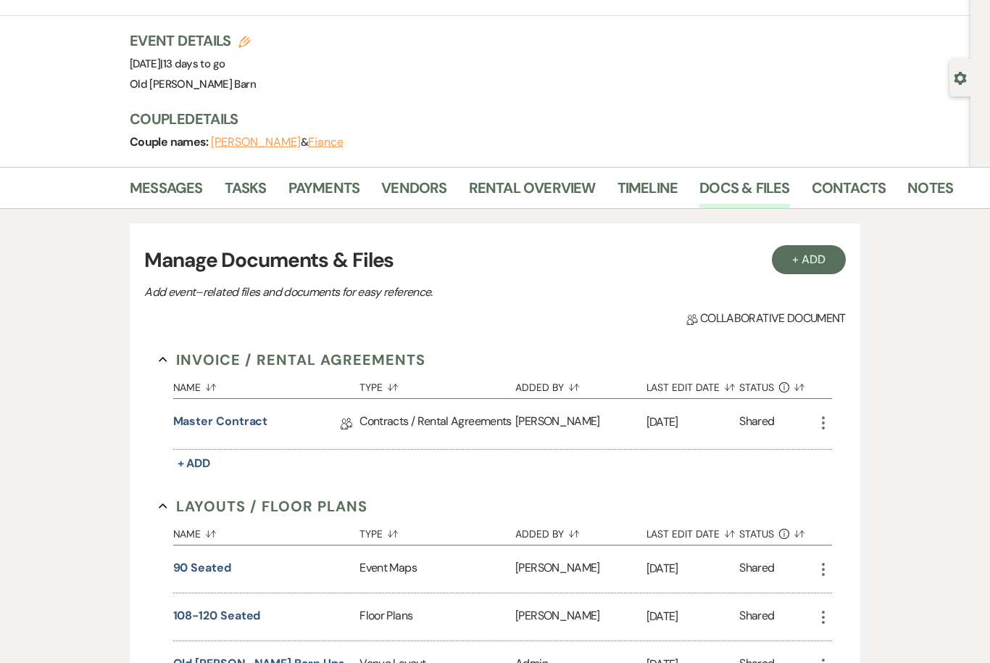
scroll to position [72, 0]
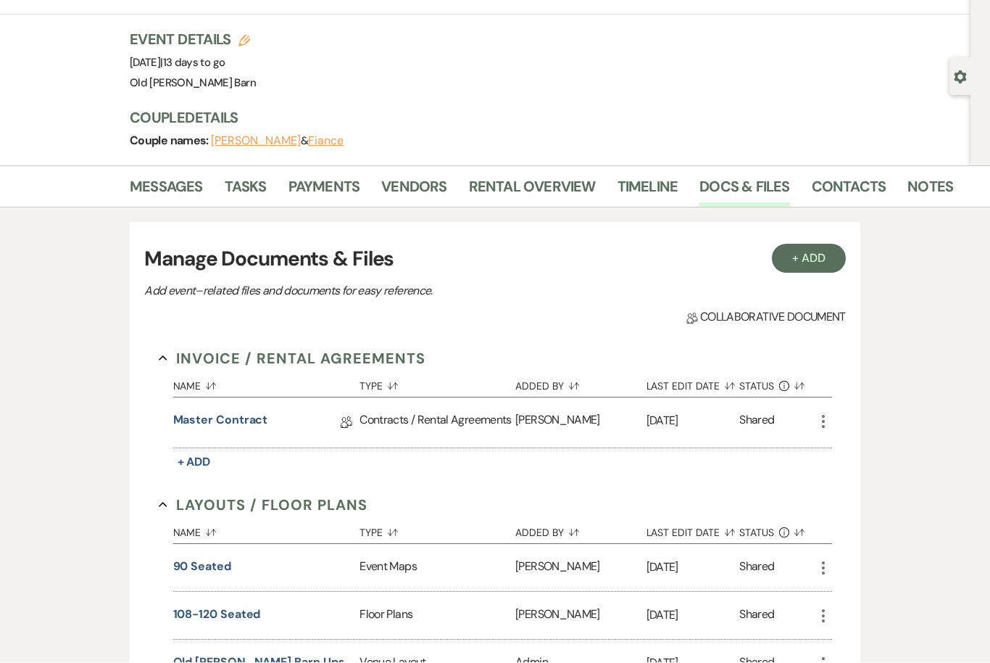
click at [415, 191] on link "Vendors" at bounding box center [413, 191] width 65 height 32
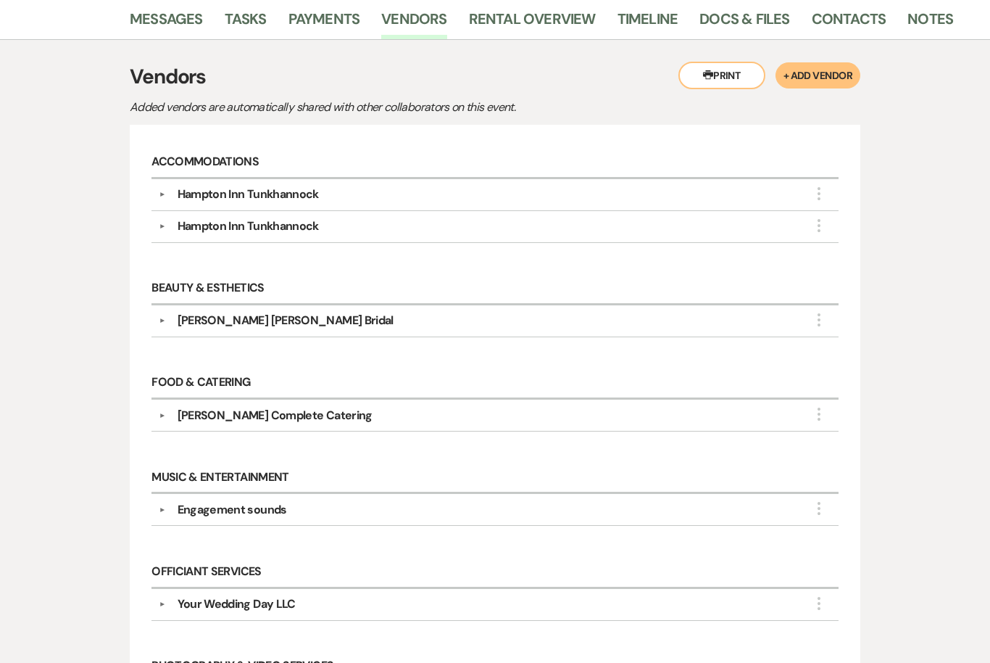
click at [315, 414] on div "[PERSON_NAME] Complete Catering" at bounding box center [275, 415] width 195 height 17
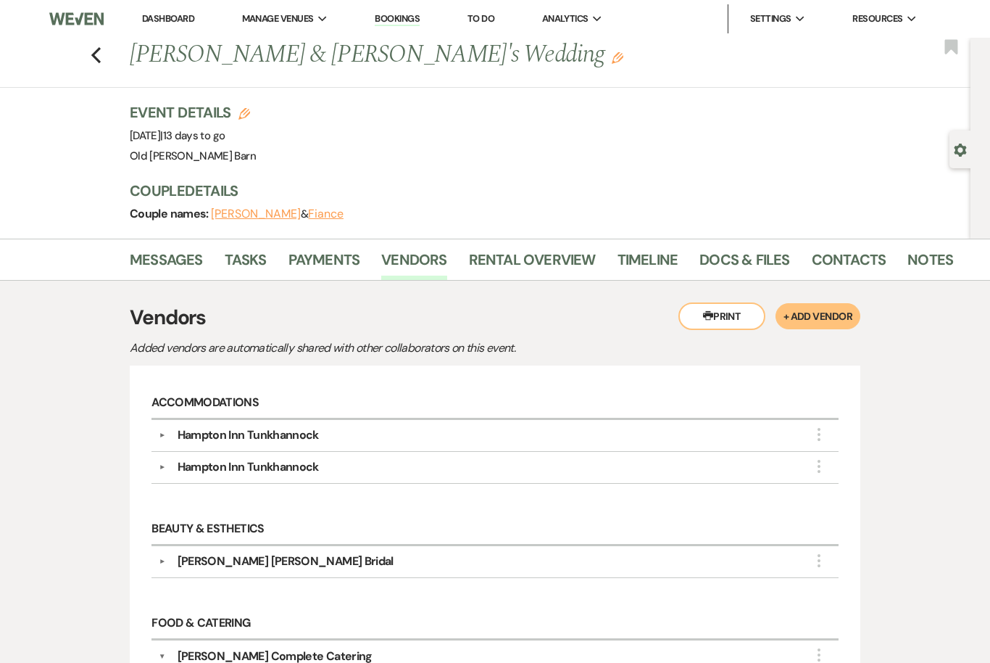
click at [86, 65] on div "Previous [PERSON_NAME] & [PERSON_NAME]'s Wedding Edit Bookmark" at bounding box center [482, 63] width 978 height 50
click at [97, 53] on icon "Previous" at bounding box center [96, 54] width 11 height 17
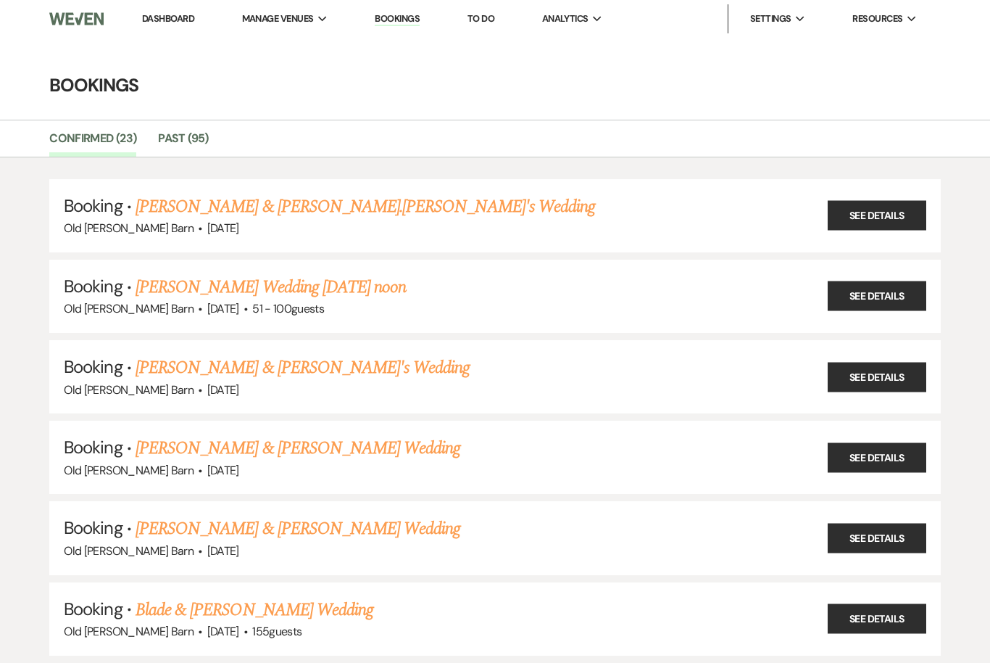
click at [318, 365] on link "[PERSON_NAME] & [PERSON_NAME]'s Wedding" at bounding box center [303, 368] width 335 height 26
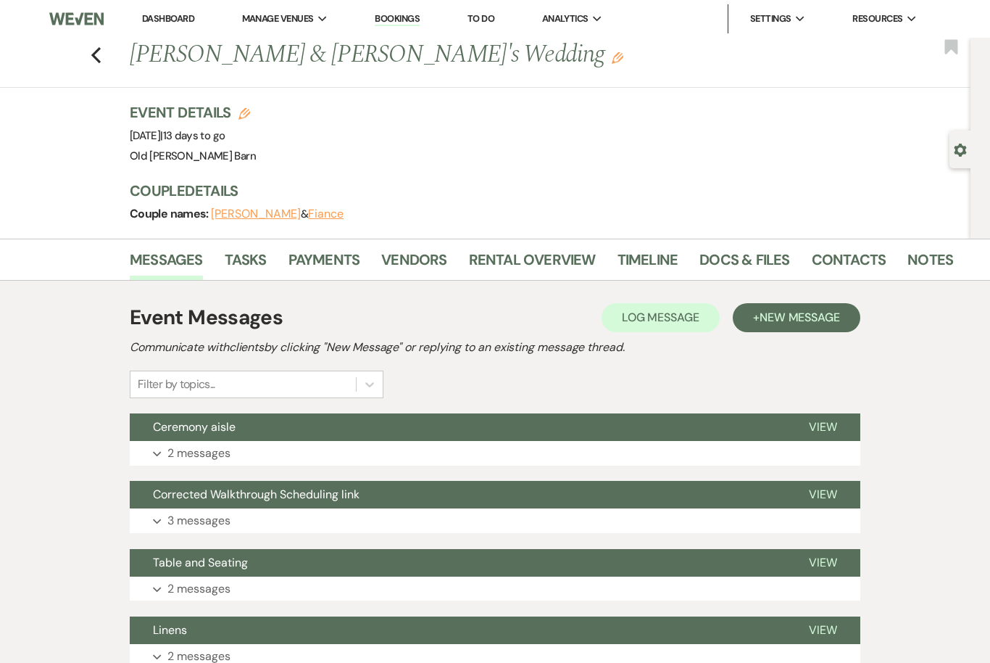
click at [742, 261] on link "Docs & Files" at bounding box center [745, 264] width 90 height 32
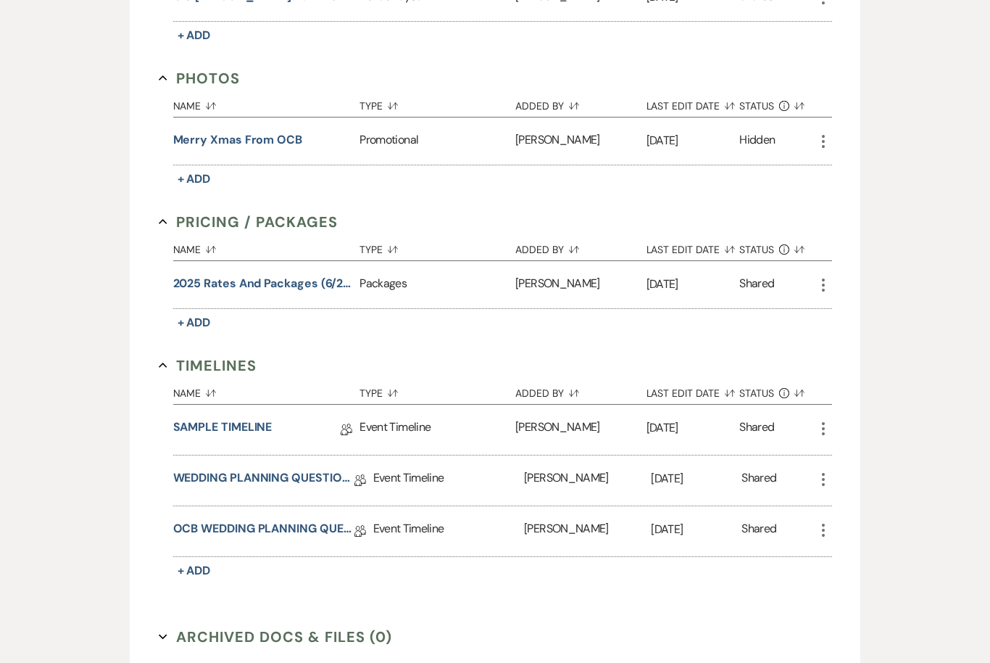
scroll to position [834, 0]
click at [318, 530] on link "OCB WEDDING PLANNING QUESTIONNAIRE" at bounding box center [263, 532] width 181 height 22
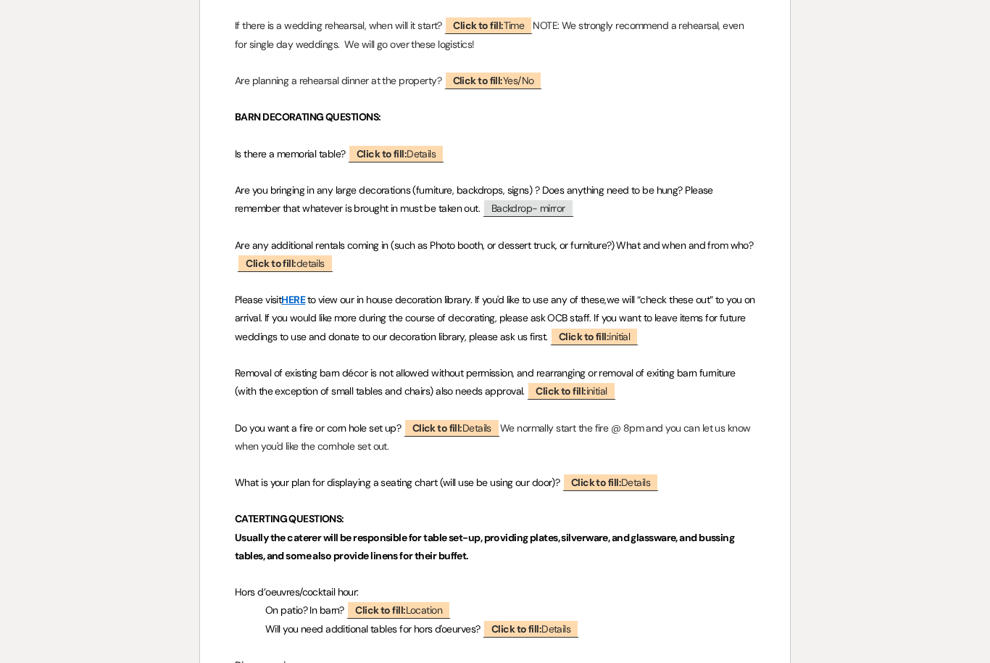
scroll to position [1193, 0]
click at [290, 256] on b "Click to fill:" at bounding box center [271, 262] width 50 height 13
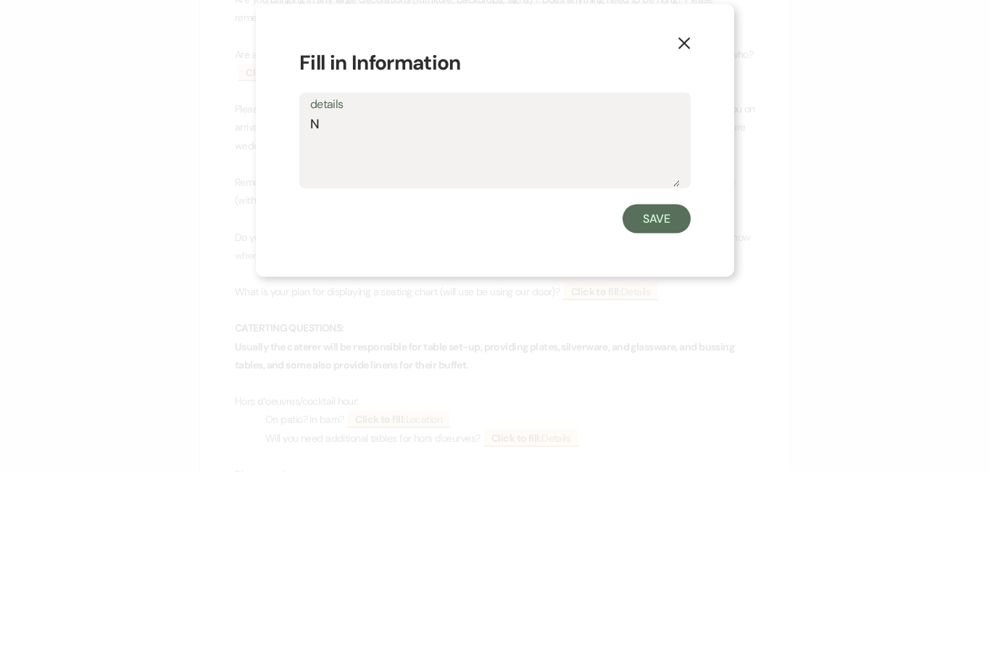
type textarea "No"
click at [664, 395] on button "Save" at bounding box center [657, 409] width 68 height 29
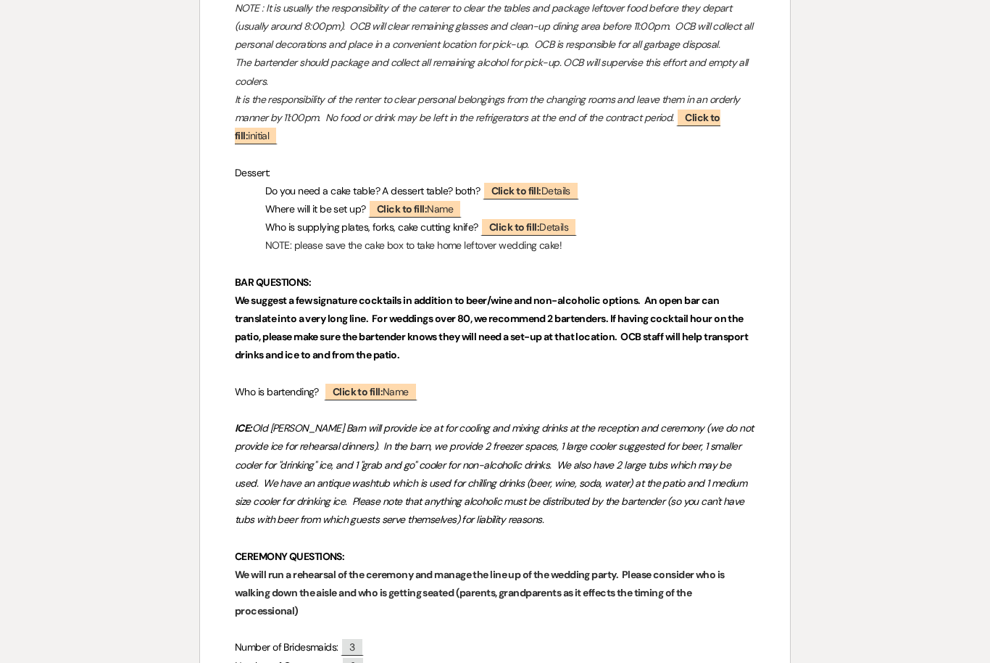
scroll to position [1952, 0]
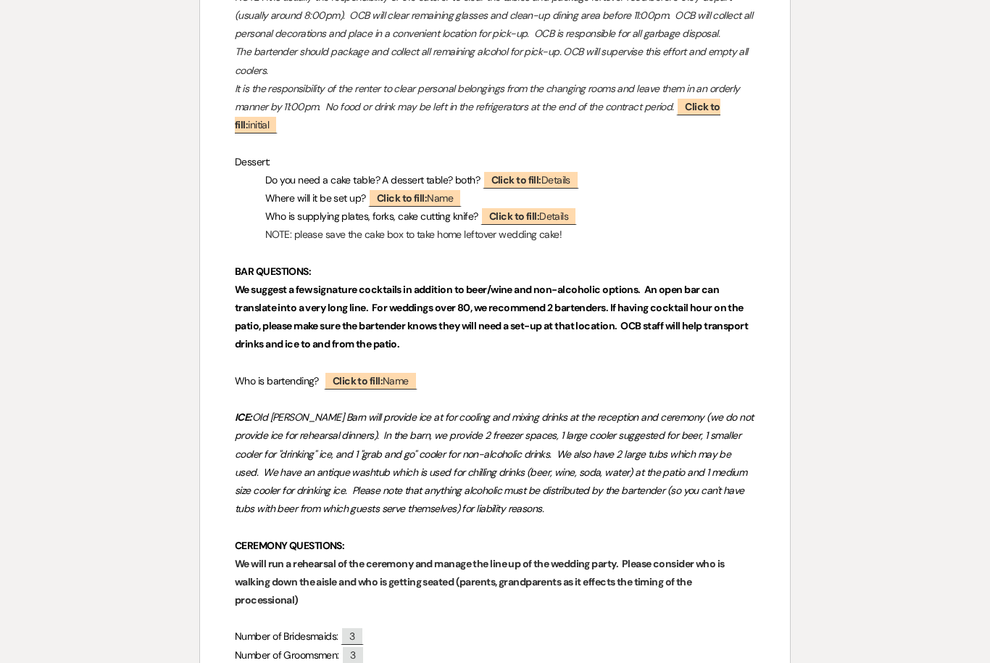
click at [402, 371] on span "Click to fill: Name" at bounding box center [371, 380] width 94 height 18
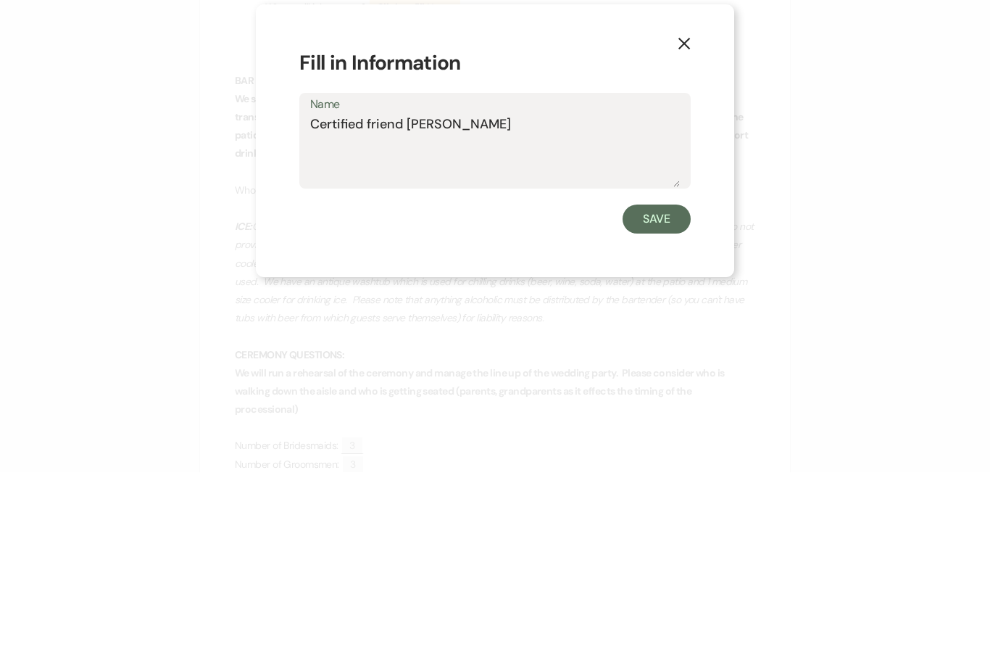
click at [403, 305] on textarea "Certified friend [PERSON_NAME]" at bounding box center [495, 341] width 370 height 72
type textarea "Certified friend kegs [PERSON_NAME] apple cider sangria"
click at [661, 395] on button "Save" at bounding box center [657, 409] width 68 height 29
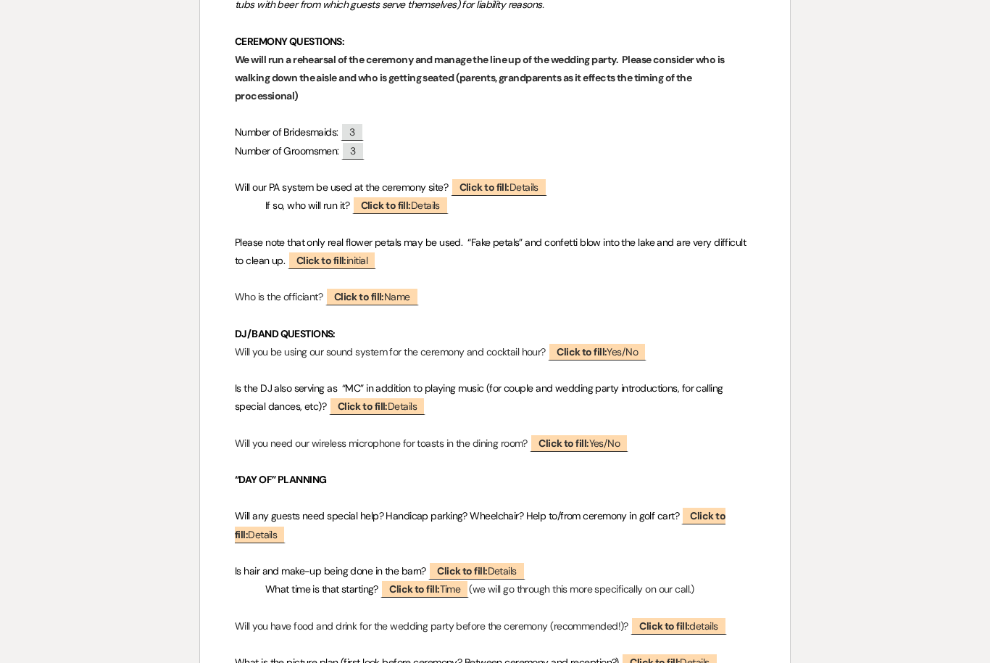
scroll to position [2456, 0]
click at [607, 345] on b "Click to fill:" at bounding box center [582, 351] width 50 height 13
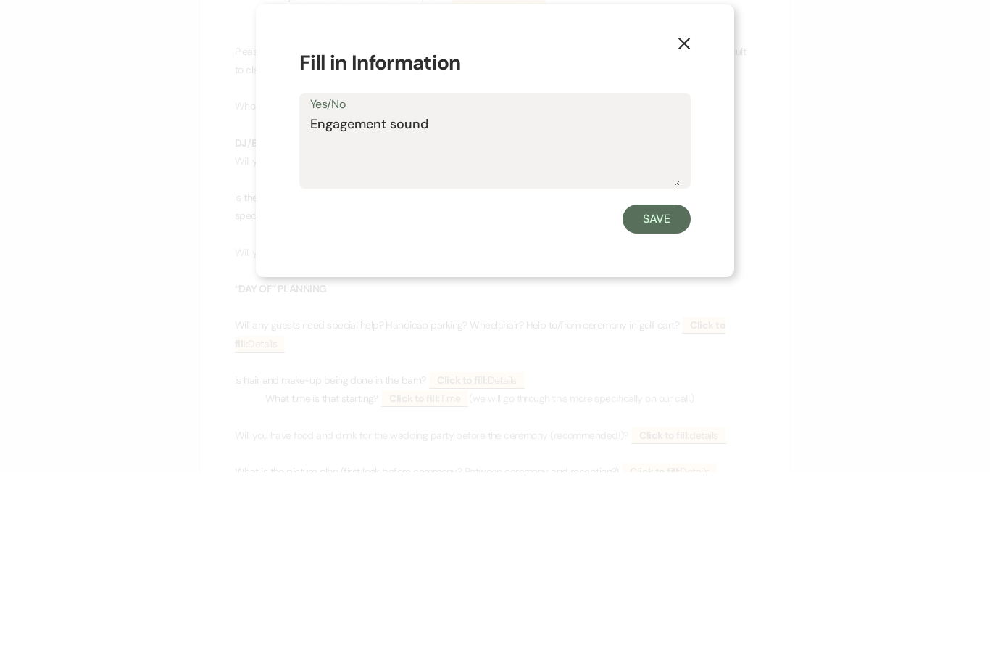
type textarea "Engagement sounds"
click at [666, 395] on button "Save" at bounding box center [657, 409] width 68 height 29
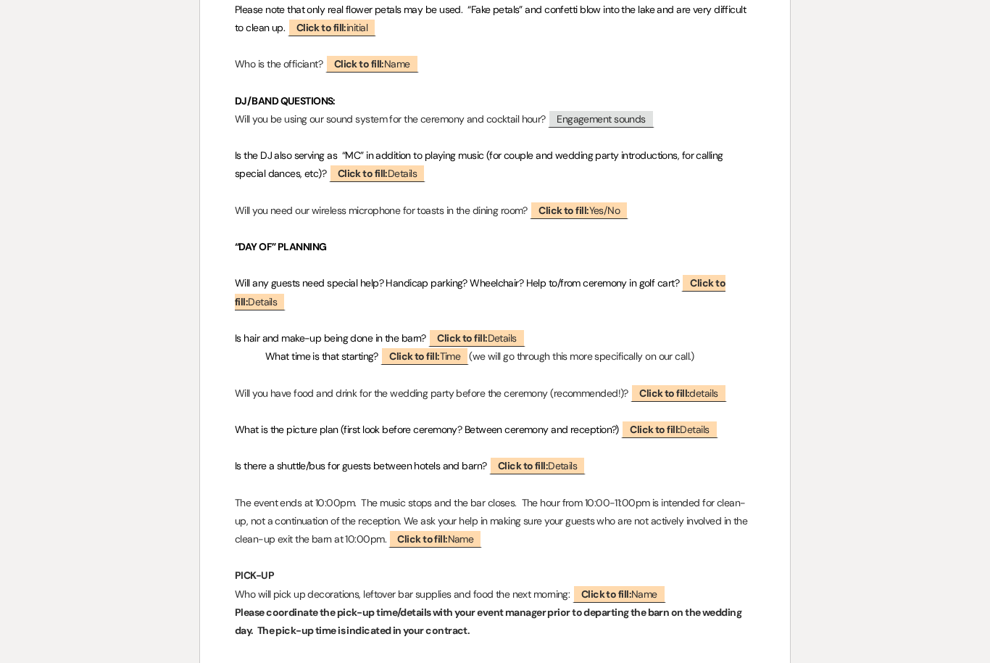
scroll to position [2687, 0]
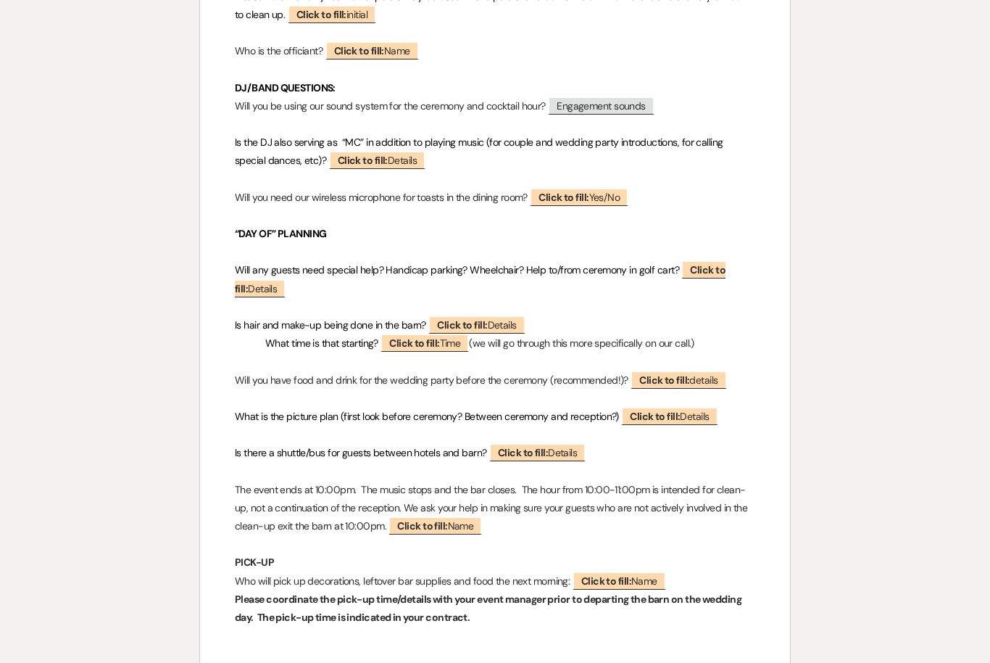
click at [613, 188] on span "Click to fill: Yes/No" at bounding box center [579, 197] width 99 height 18
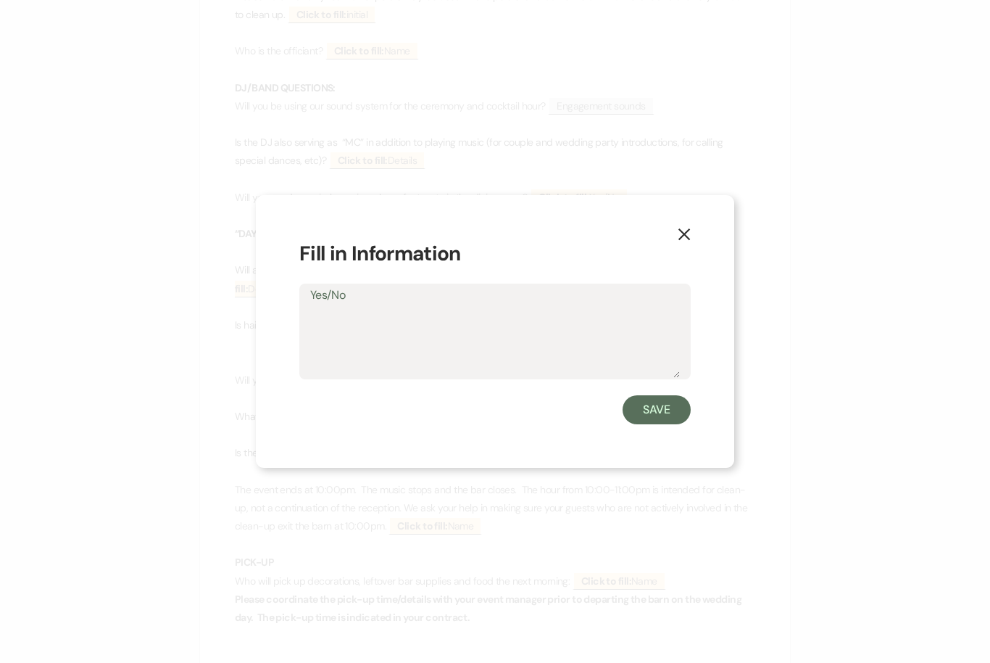
scroll to position [2701, 0]
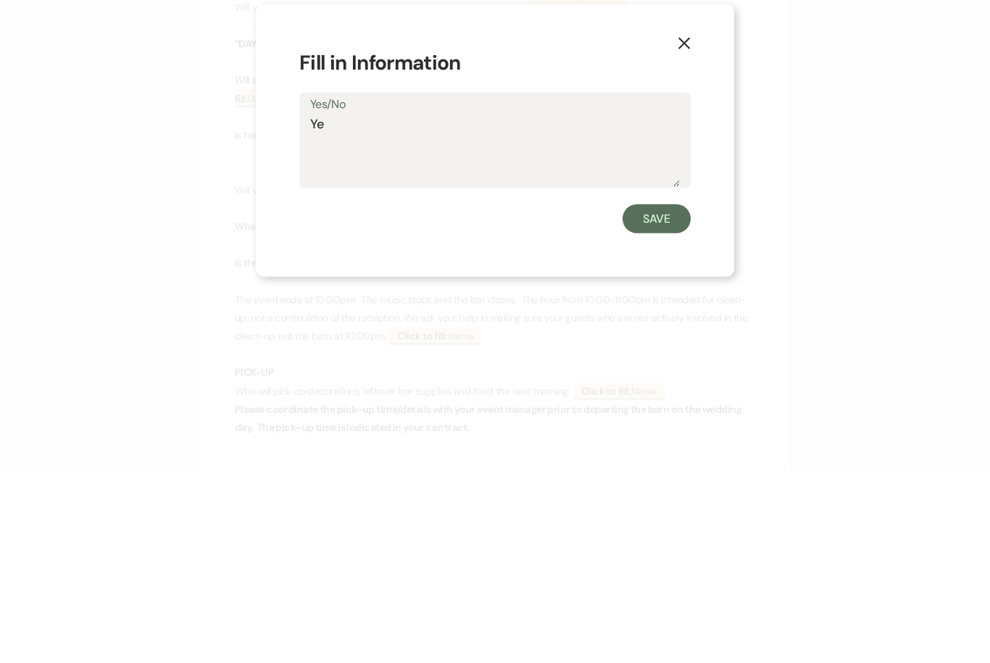
type textarea "Yes"
click at [664, 395] on button "Save" at bounding box center [657, 409] width 68 height 29
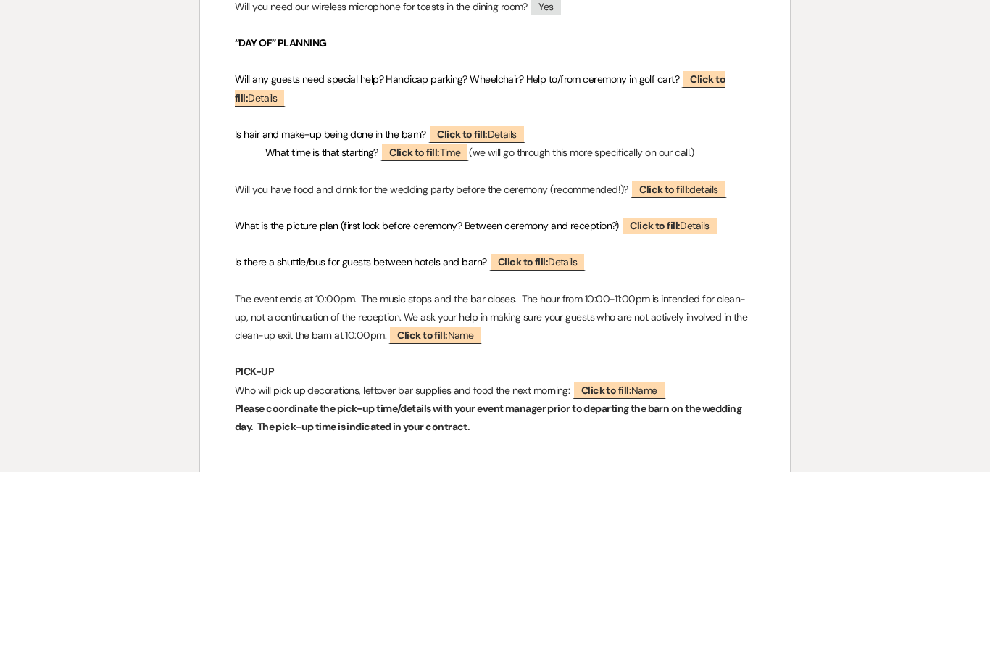
scroll to position [2892, 0]
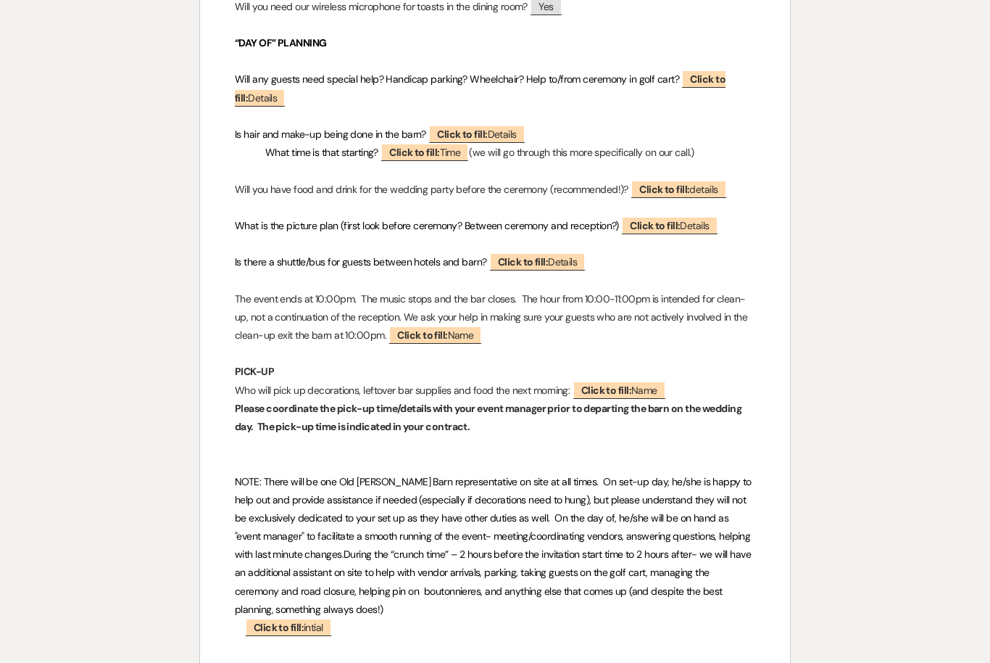
click at [492, 125] on span "Click to fill: Details" at bounding box center [476, 134] width 96 height 18
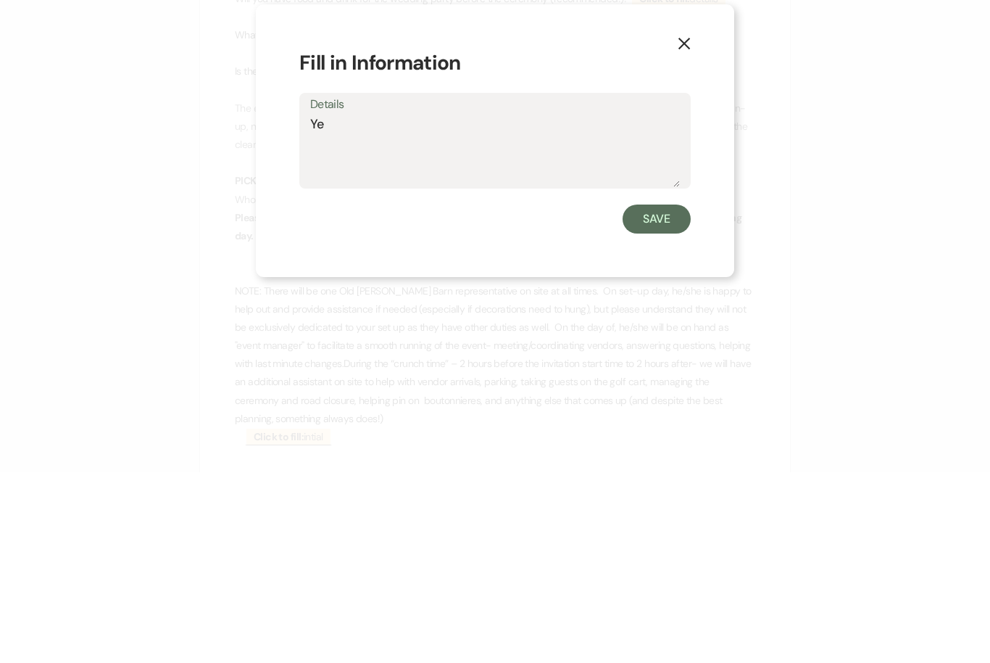
type textarea "Yes"
click at [663, 395] on button "Save" at bounding box center [657, 409] width 68 height 29
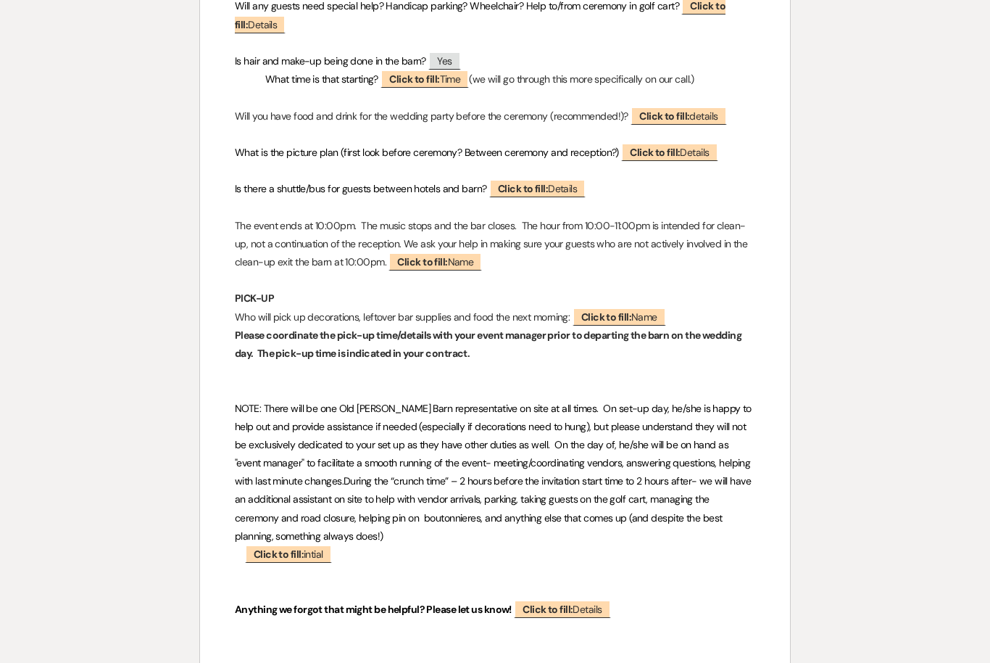
scroll to position [2963, 0]
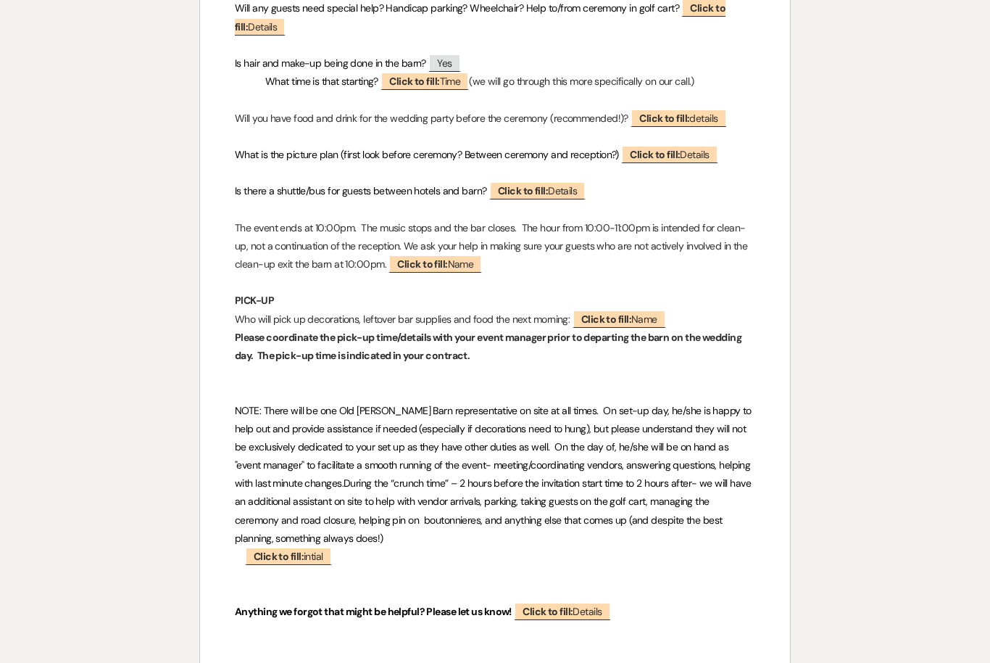
click at [439, 75] on b "Click to fill:" at bounding box center [414, 81] width 50 height 13
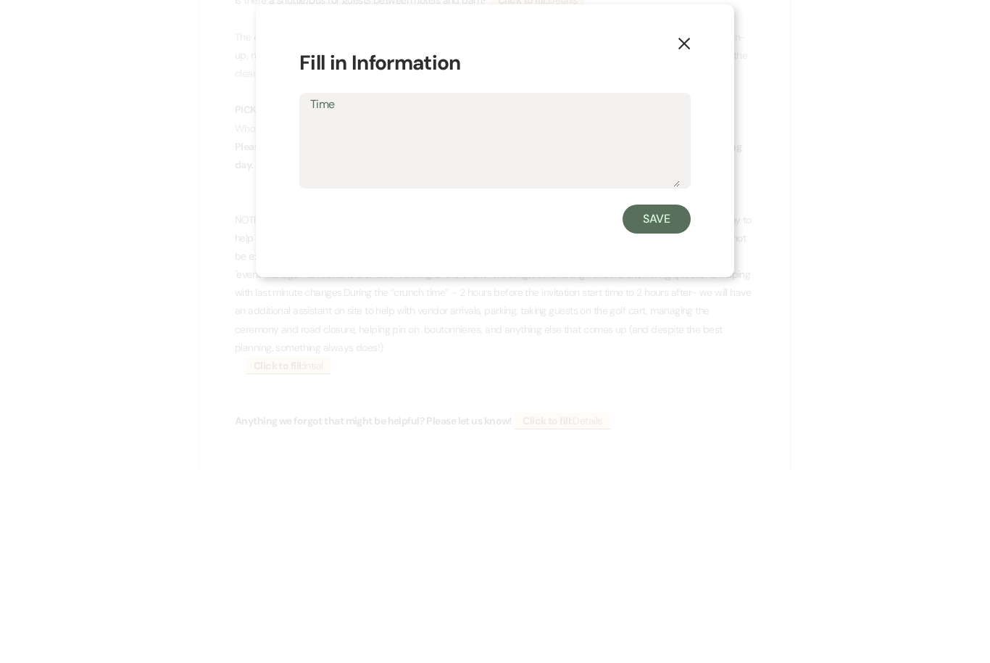
type textarea "8"
click at [680, 395] on button "Save" at bounding box center [657, 409] width 68 height 29
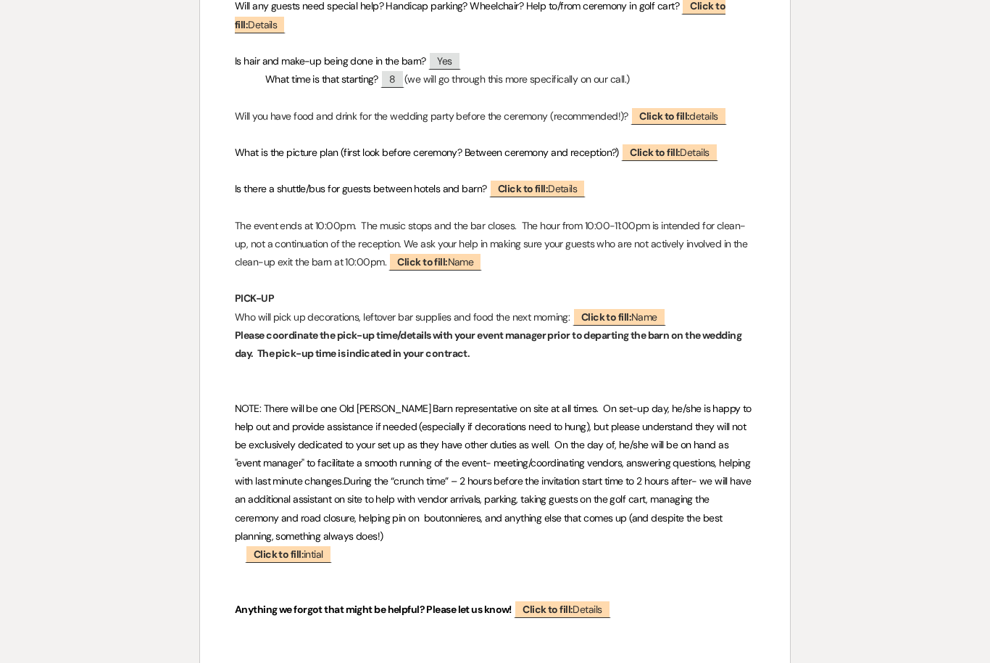
scroll to position [2965, 0]
click at [682, 143] on span "Click to fill: Details" at bounding box center [669, 152] width 96 height 18
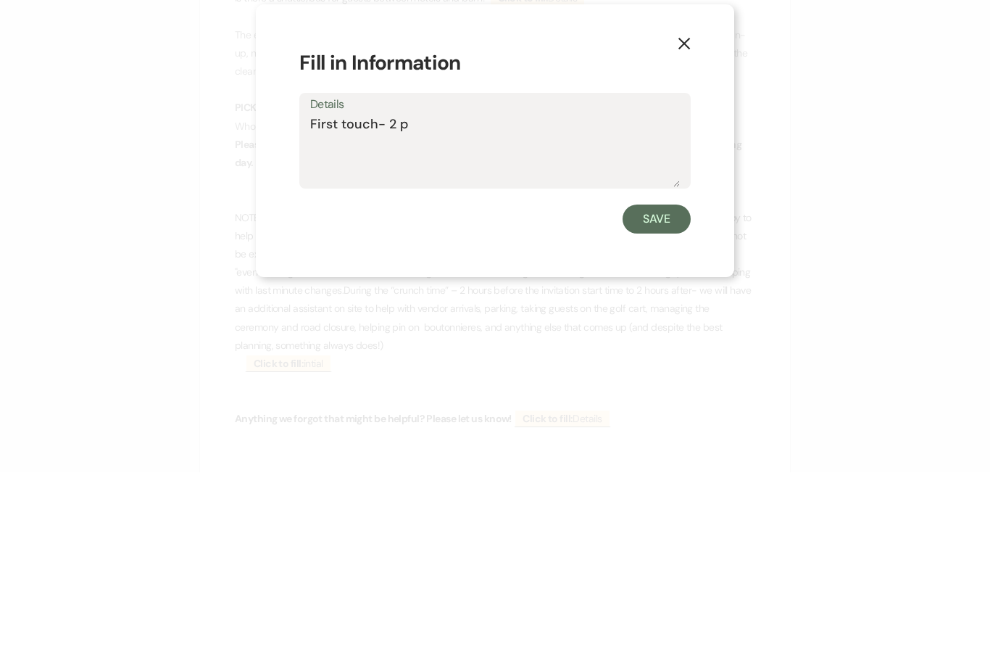
type textarea "First touch- 2 pm"
click at [661, 395] on button "Save" at bounding box center [657, 409] width 68 height 29
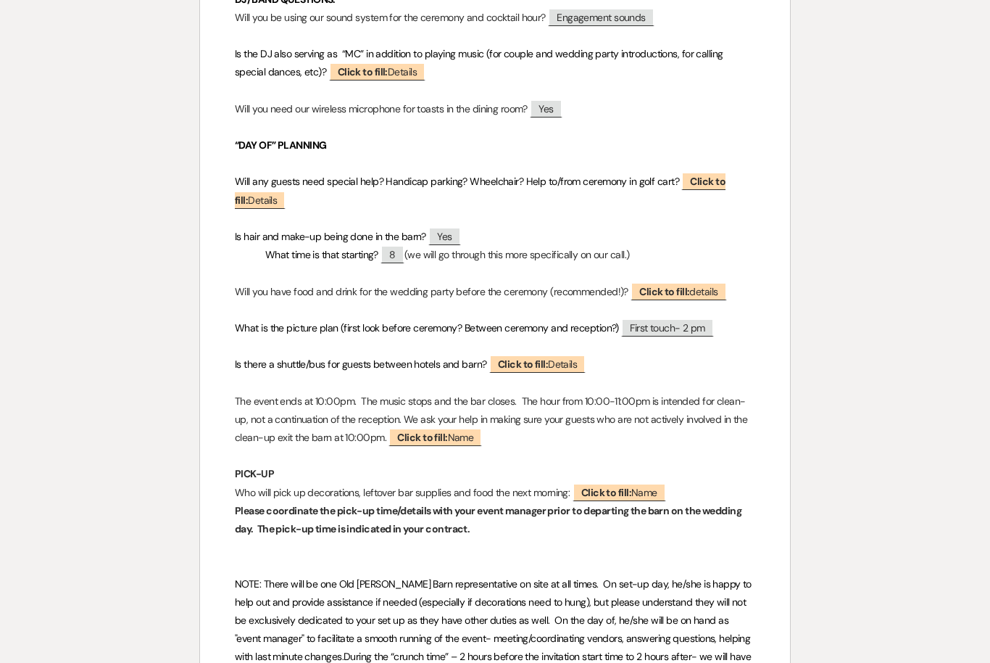
scroll to position [2789, 0]
click at [671, 319] on span "First touch- 2 pm" at bounding box center [667, 328] width 92 height 18
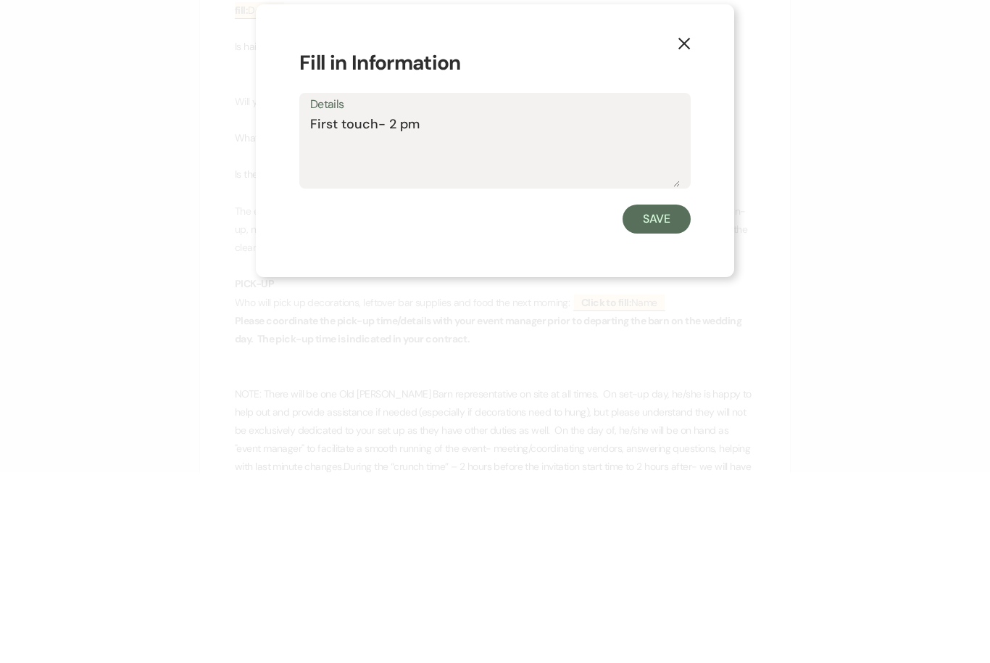
click at [483, 305] on textarea "First touch- 2 pm" at bounding box center [495, 341] width 370 height 72
type textarea "First touch- 2 pm Guys arrive at noon"
click at [664, 395] on button "Save" at bounding box center [657, 409] width 68 height 29
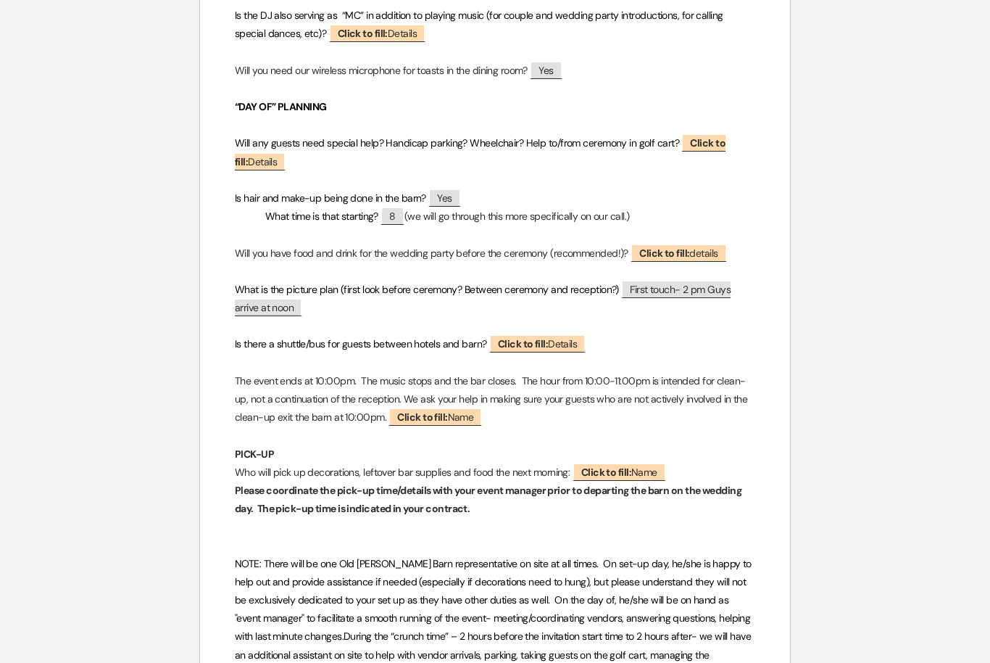
scroll to position [2827, 0]
click at [687, 247] on b "Click to fill:" at bounding box center [664, 253] width 50 height 13
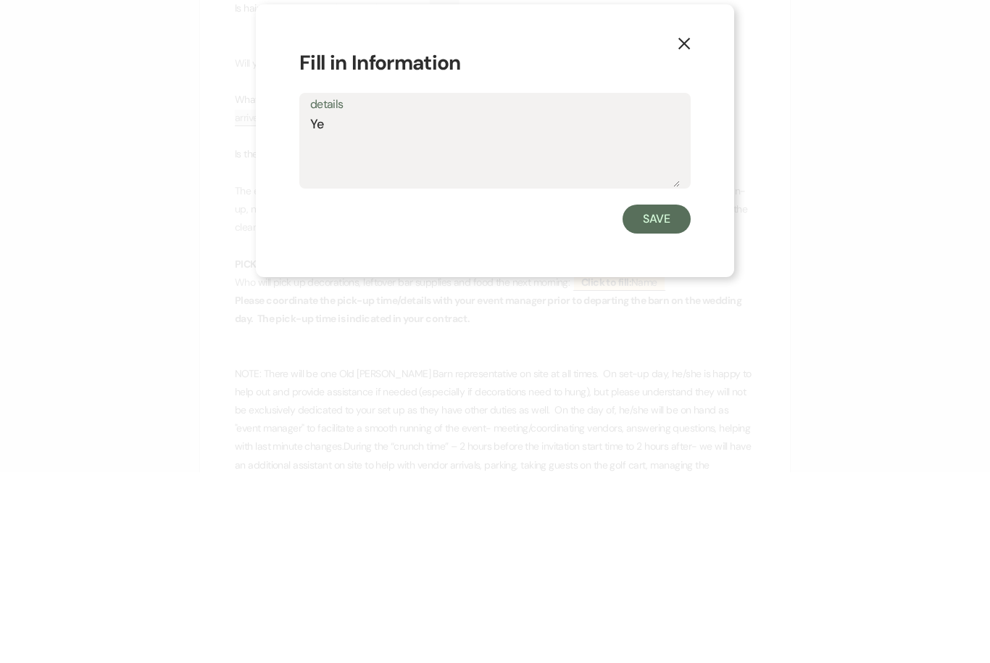
type textarea "Yes"
click at [668, 395] on button "Save" at bounding box center [657, 409] width 68 height 29
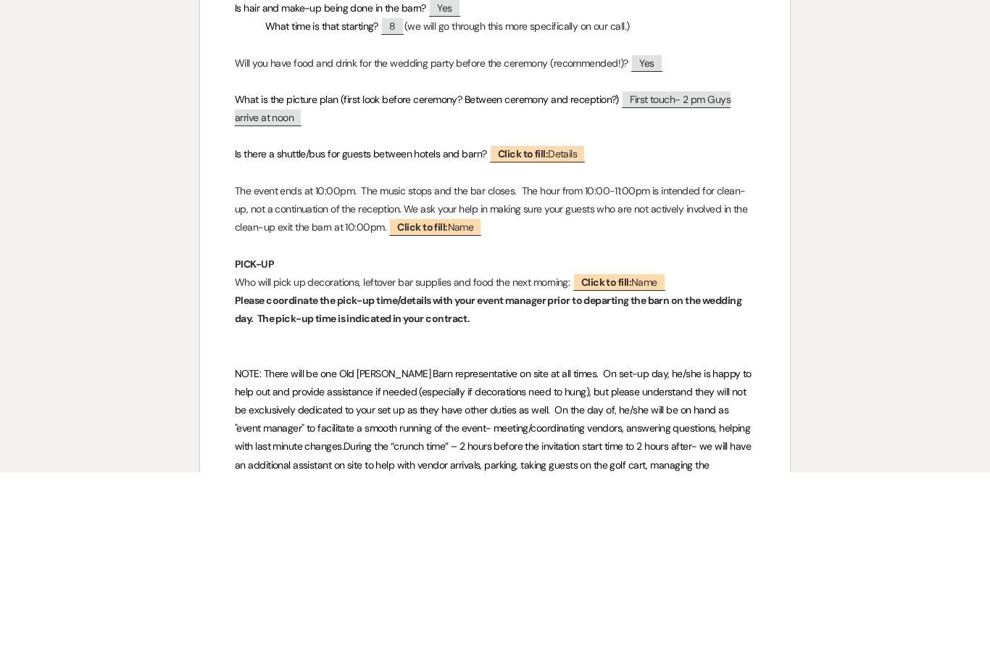
scroll to position [3018, 0]
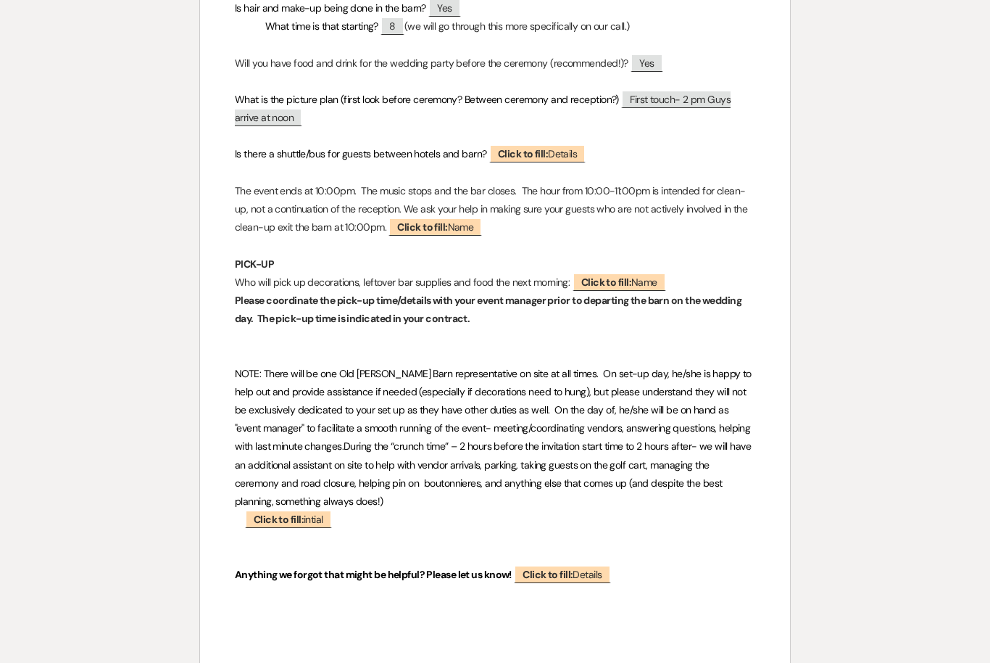
click at [560, 144] on span "Click to fill: Details" at bounding box center [537, 153] width 96 height 18
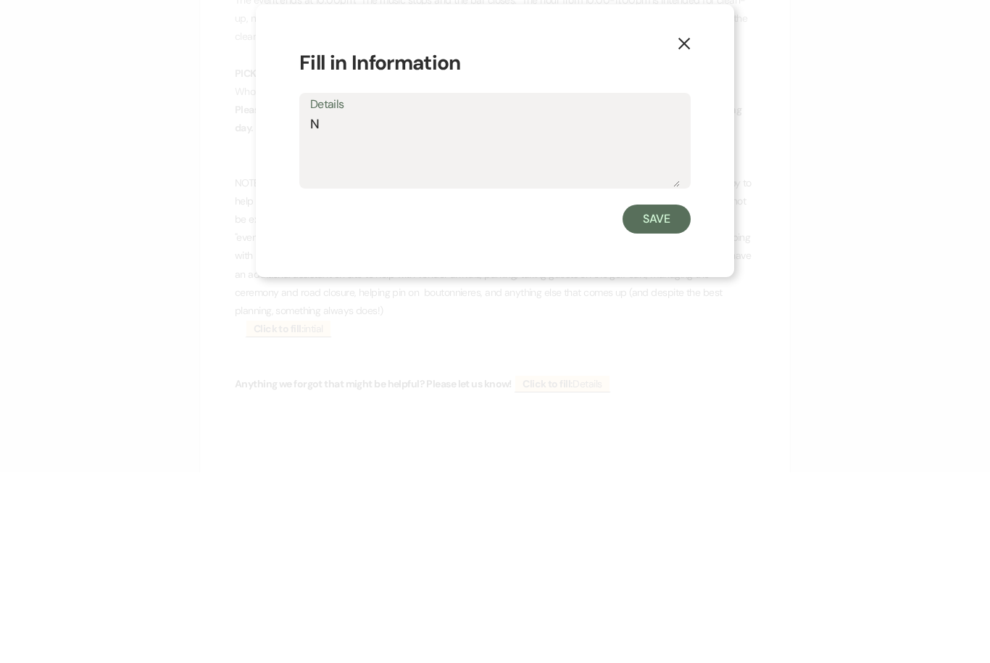
type textarea "No"
click at [666, 395] on button "Save" at bounding box center [657, 409] width 68 height 29
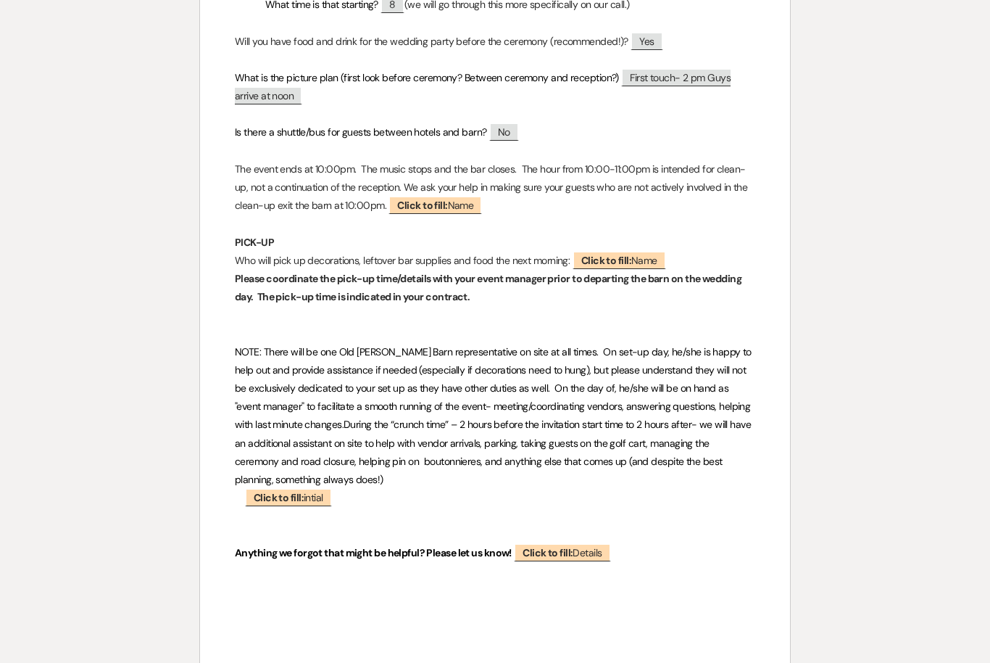
scroll to position [3038, 0]
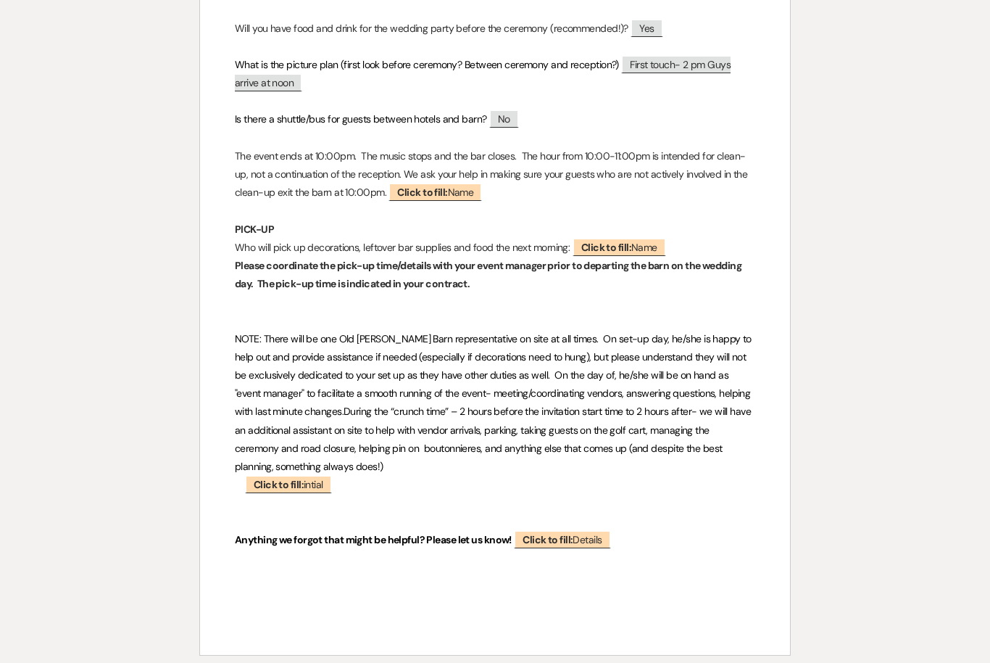
click at [659, 238] on span "Click to fill: Name" at bounding box center [620, 247] width 94 height 18
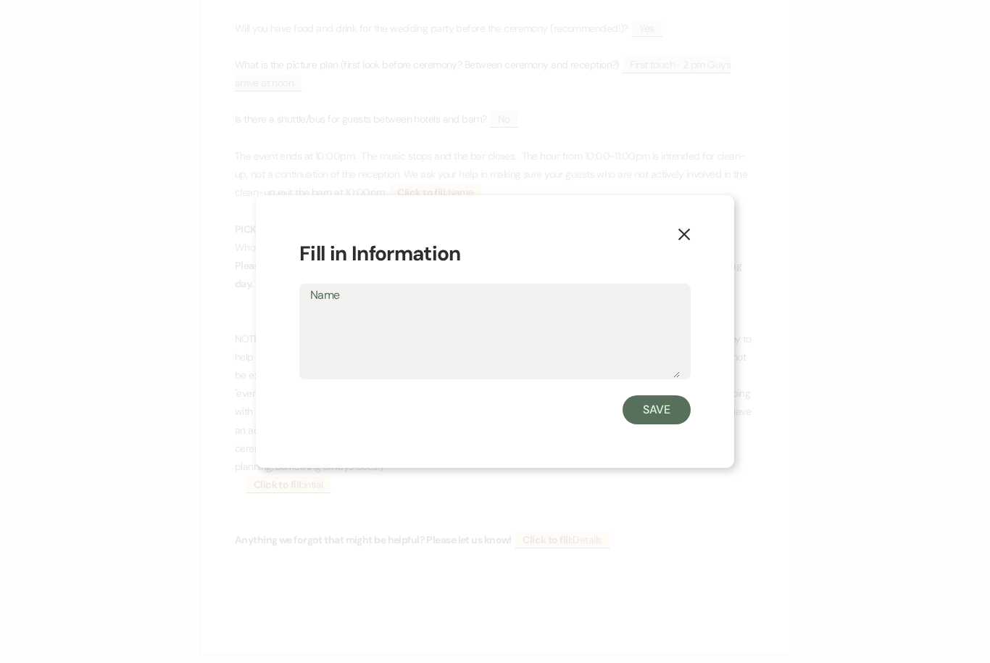
scroll to position [3052, 0]
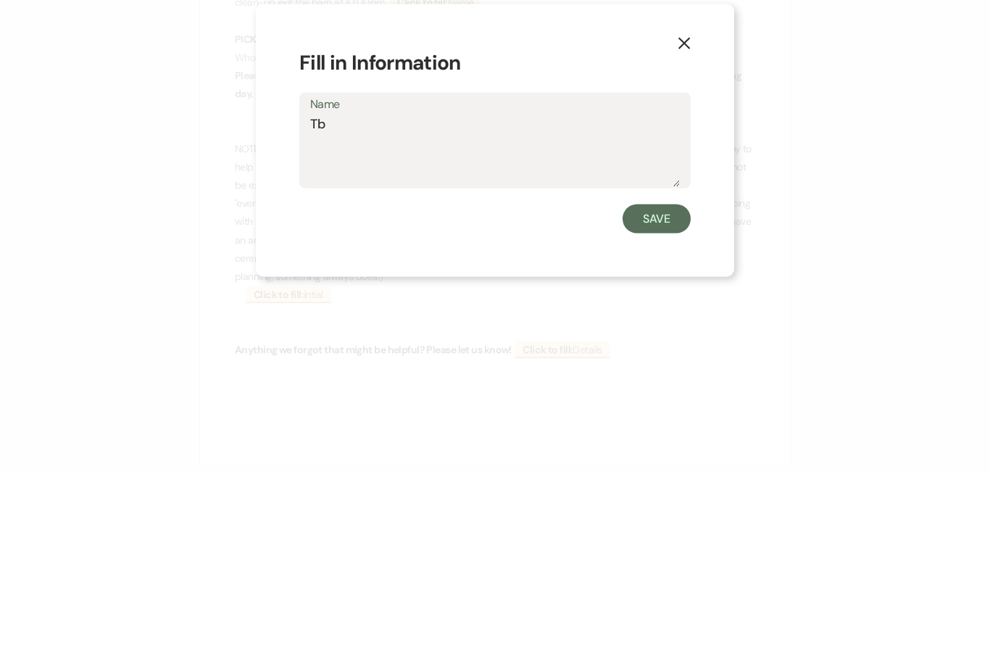
type textarea "Tba"
click at [668, 395] on button "Save" at bounding box center [657, 409] width 68 height 29
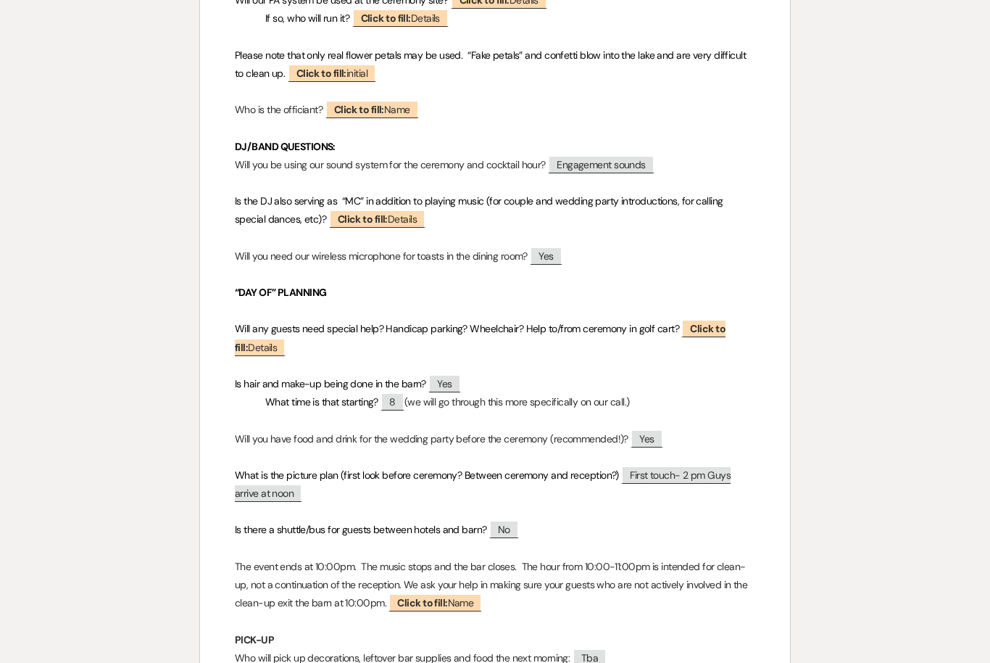
scroll to position [2642, 0]
click at [716, 322] on b "Click to fill:" at bounding box center [480, 337] width 491 height 31
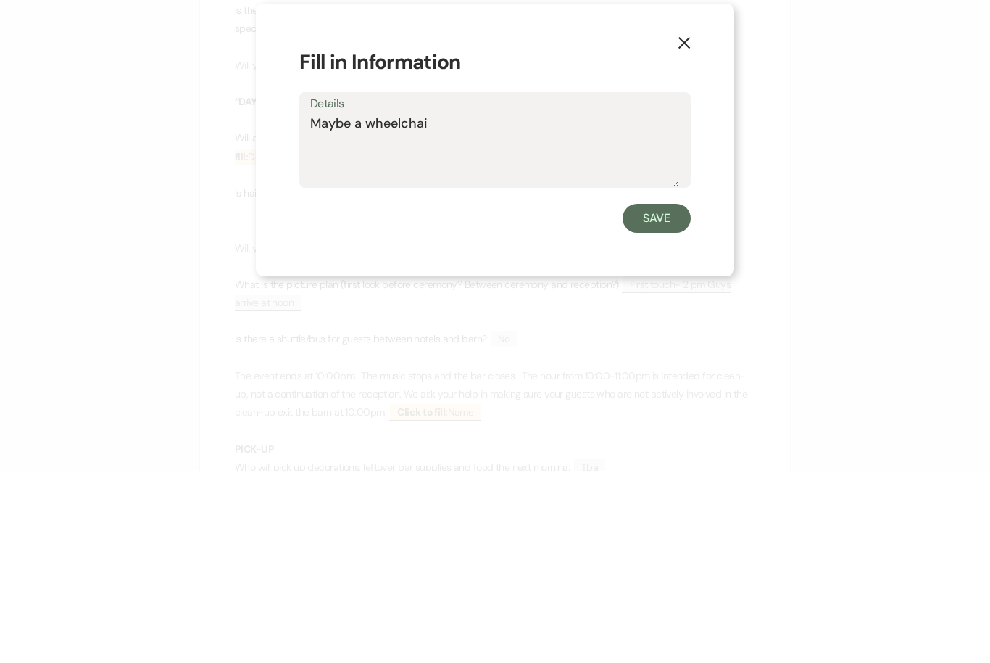
type textarea "Maybe a wheelchair"
click at [660, 395] on button "Save" at bounding box center [657, 409] width 68 height 29
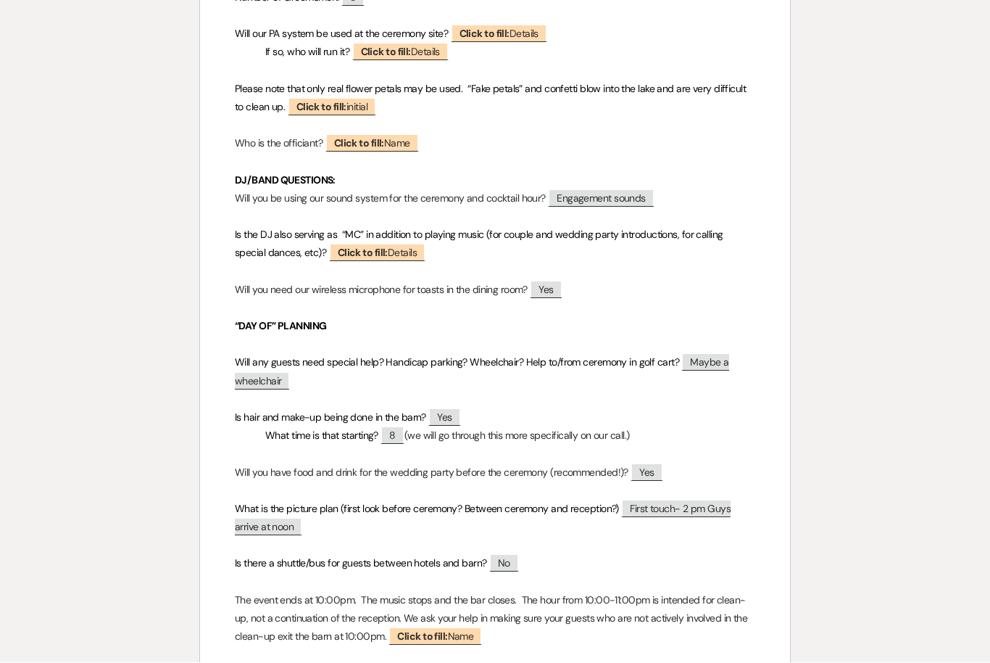
scroll to position [2609, 0]
